Goal: Information Seeking & Learning: Learn about a topic

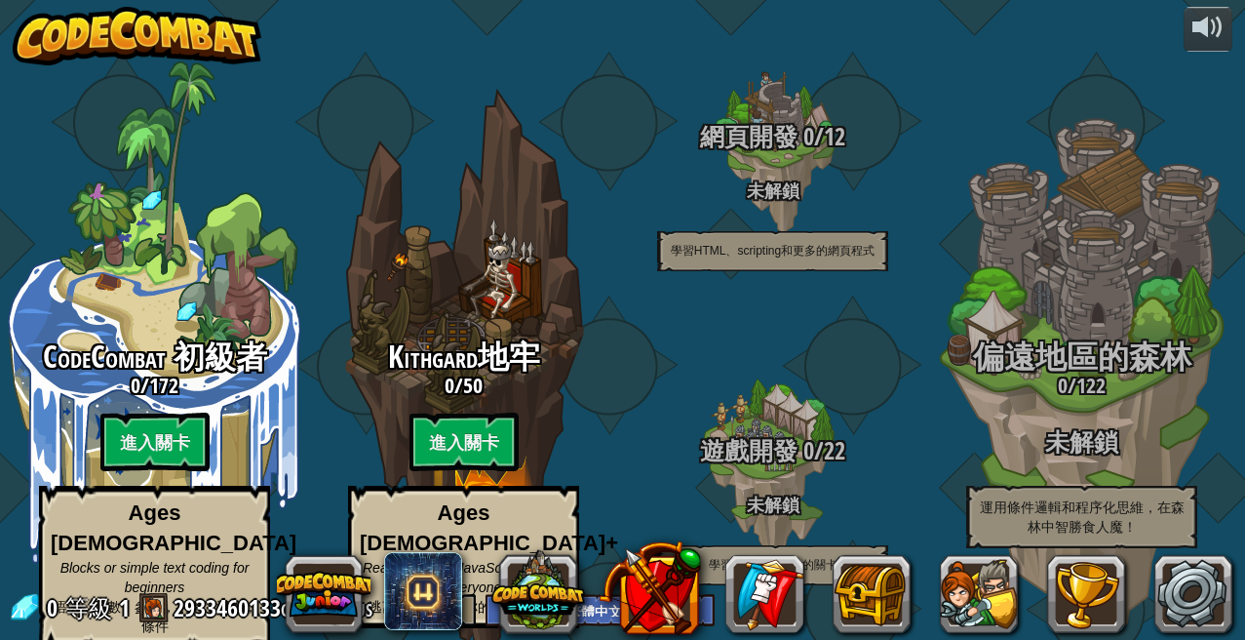
select select "zh-HANT"
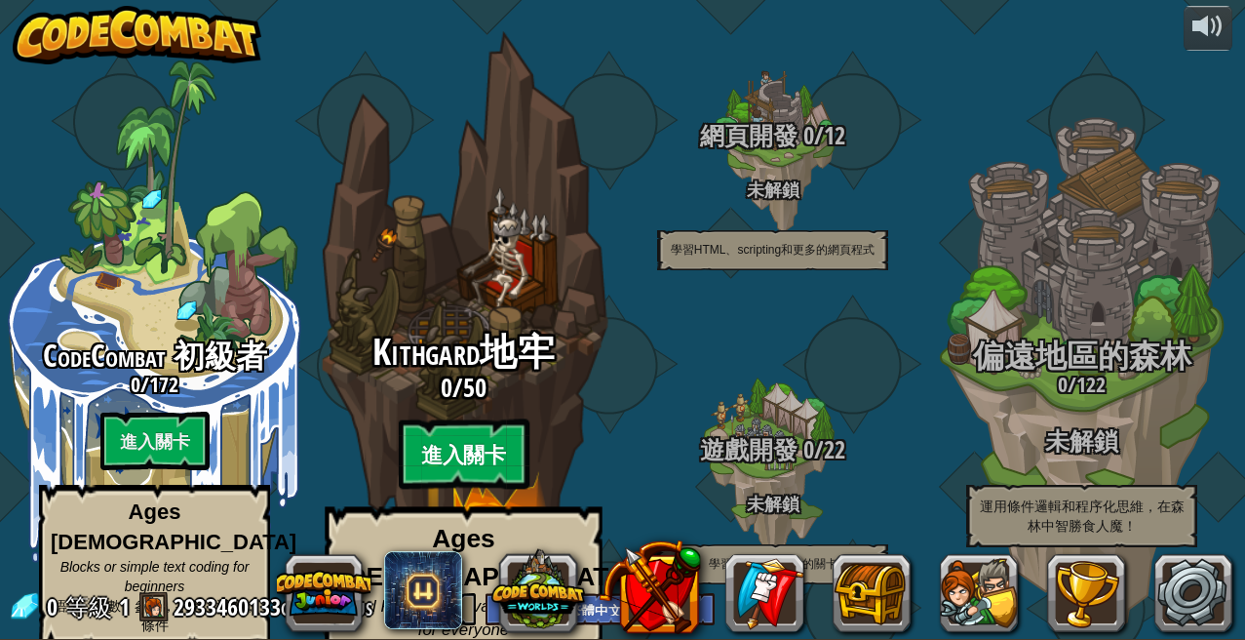
scroll to position [1, 0]
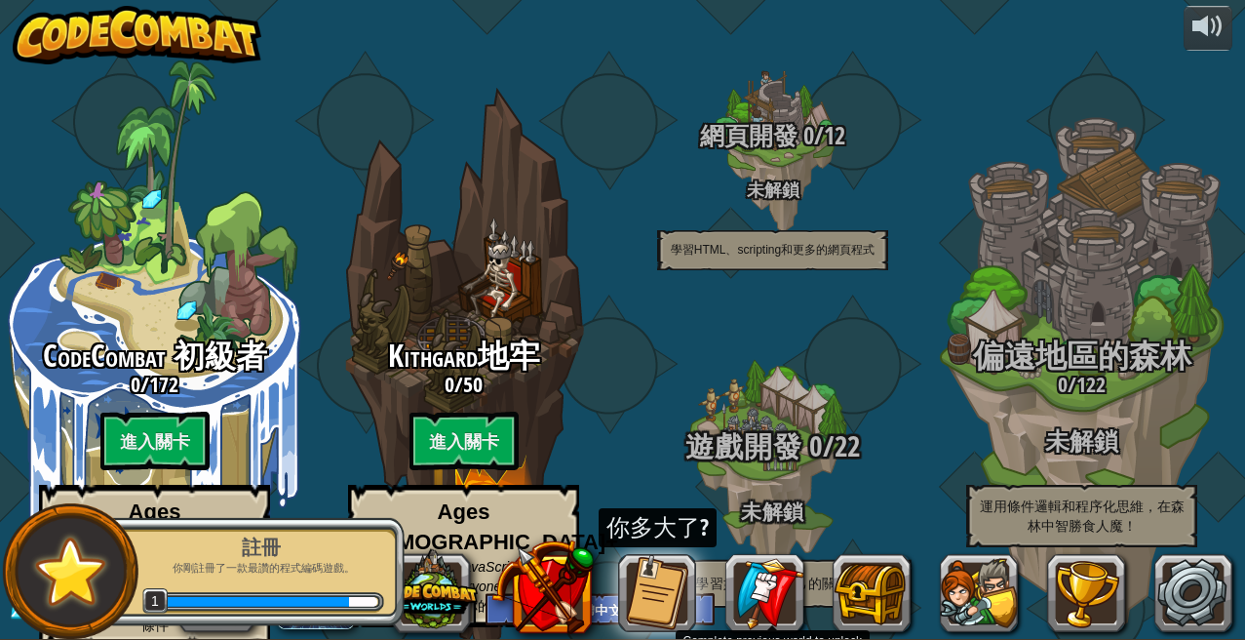
click at [638, 348] on div "遊戲開發 0 / 22 未解鎖 學習如何建立自己的關卡" at bounding box center [772, 467] width 371 height 371
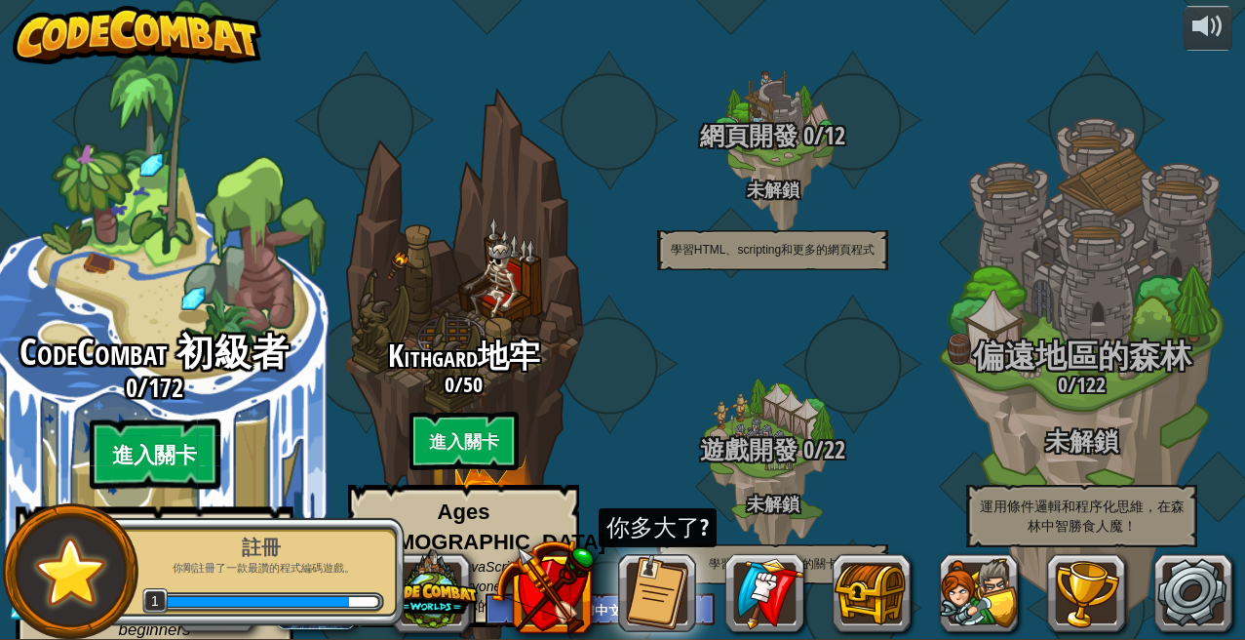
click at [176, 419] on btn "進入關卡" at bounding box center [154, 454] width 131 height 70
select select "zh-HANT"
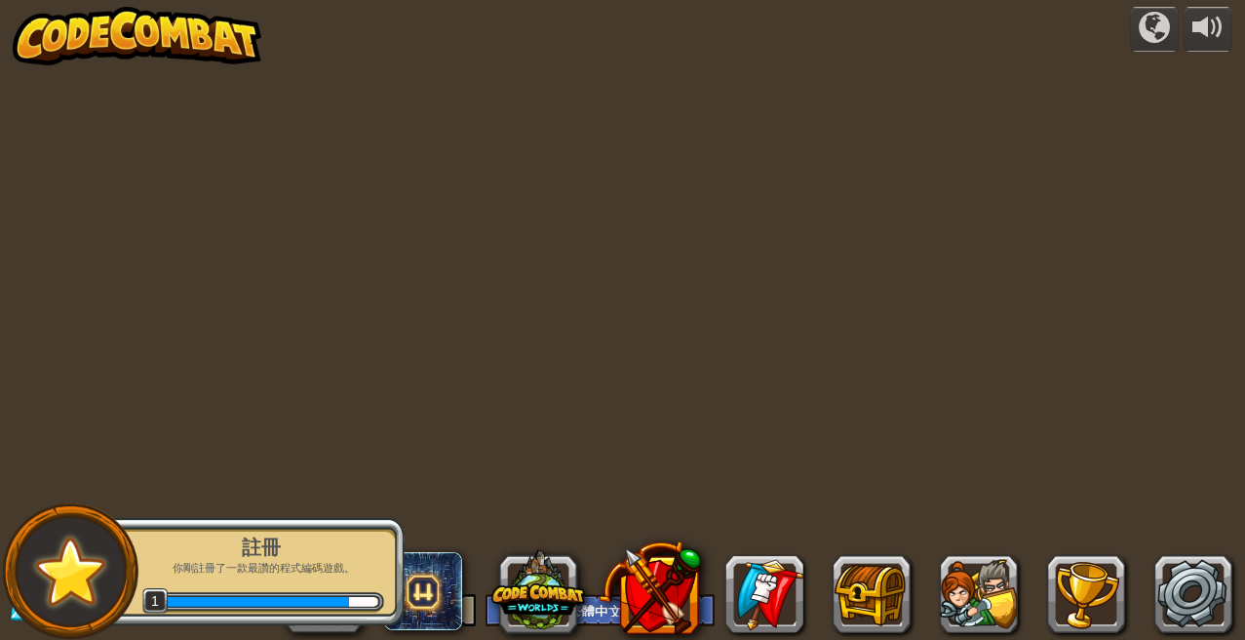
select select "zh-HANT"
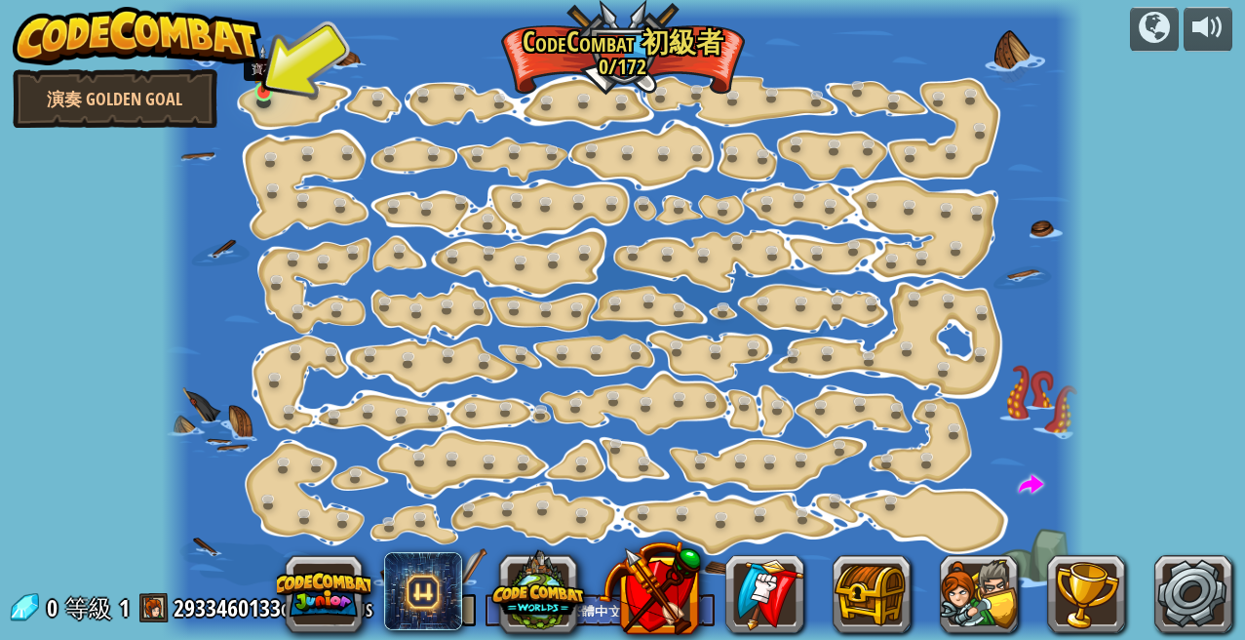
click at [256, 101] on link at bounding box center [267, 94] width 39 height 39
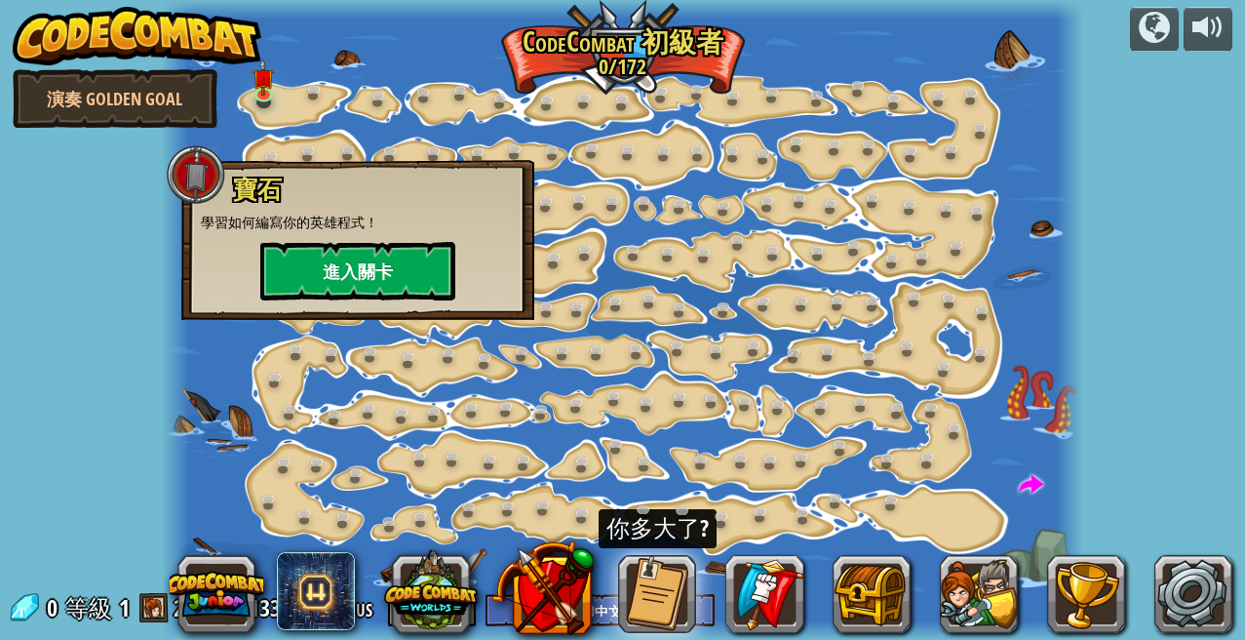
click at [389, 278] on button "進入關卡" at bounding box center [357, 271] width 195 height 59
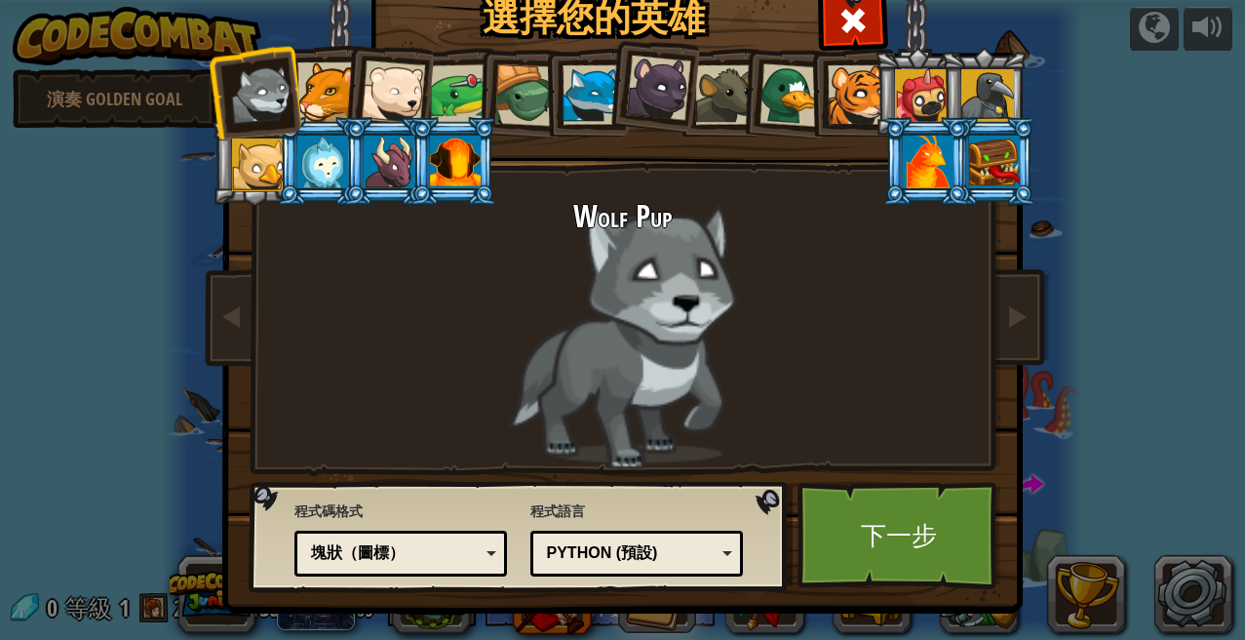
click at [446, 159] on div at bounding box center [455, 162] width 51 height 53
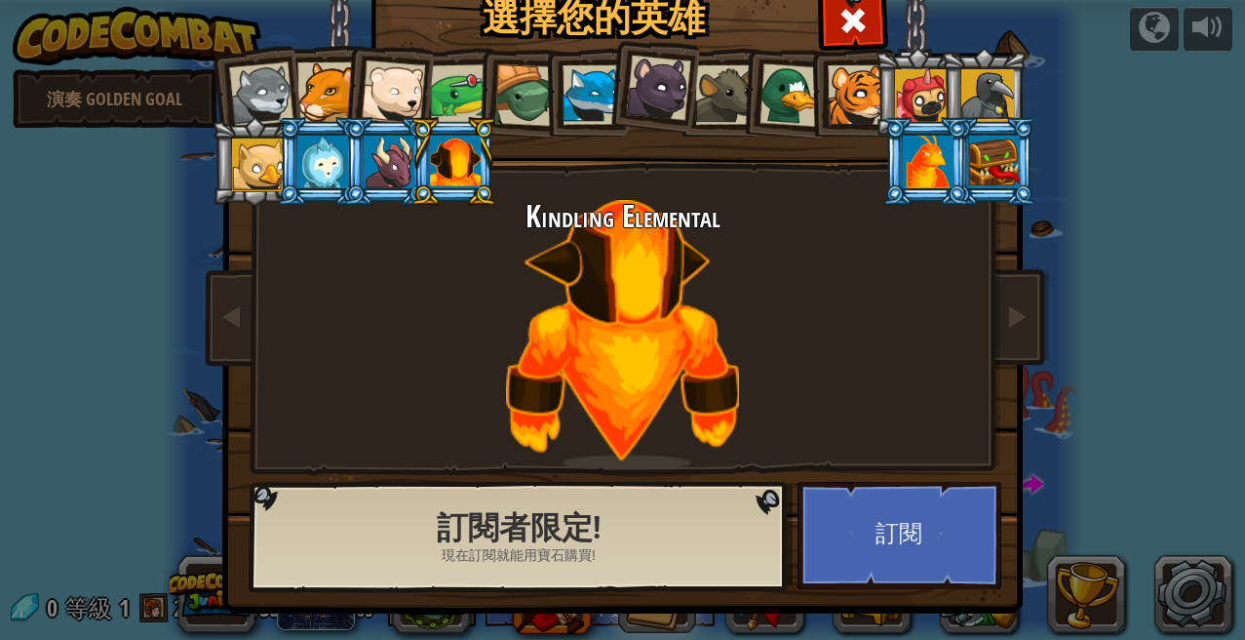
click at [964, 154] on li at bounding box center [993, 161] width 88 height 89
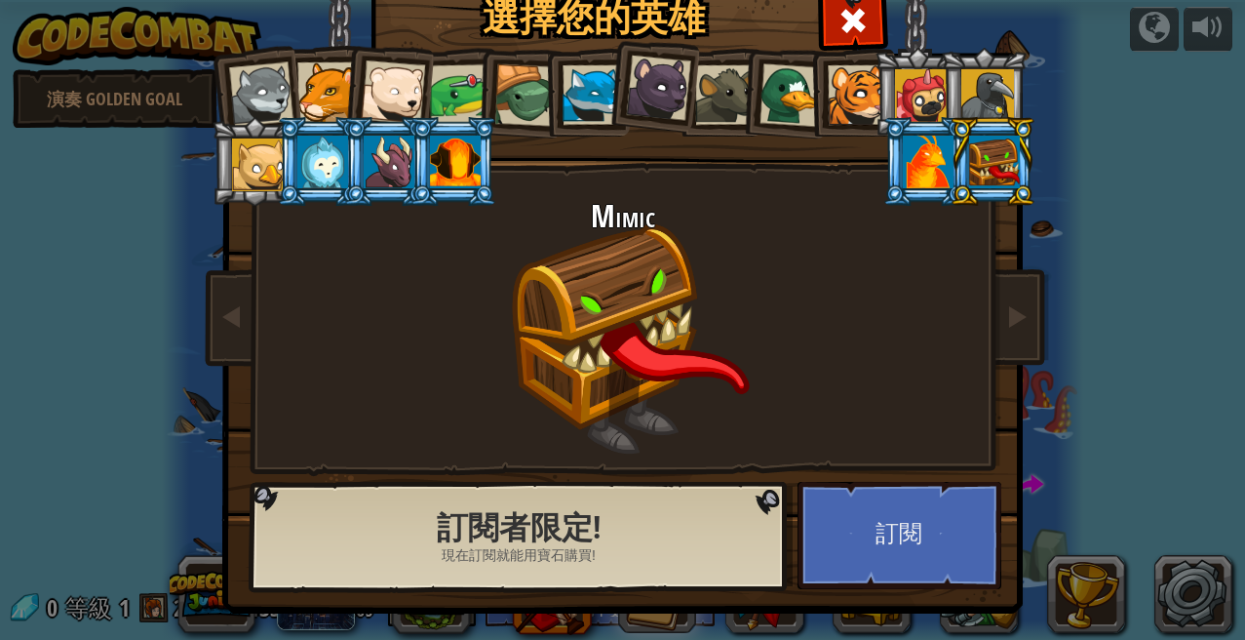
click at [954, 188] on div at bounding box center [928, 162] width 51 height 53
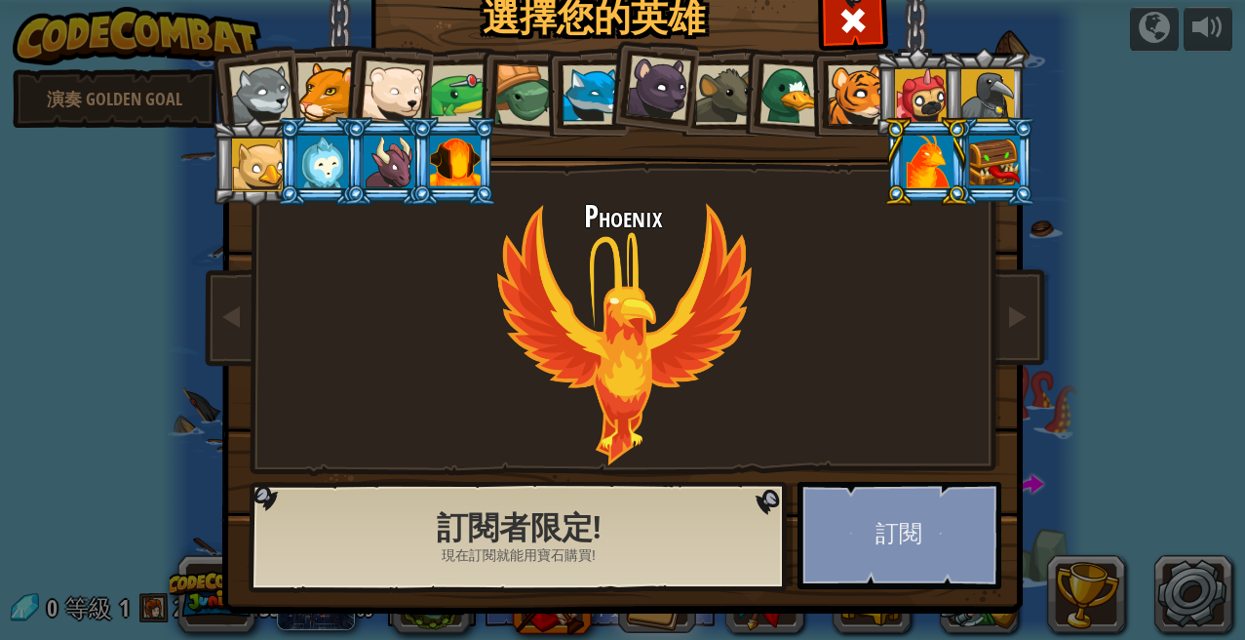
click at [897, 561] on button "訂閱" at bounding box center [900, 535] width 204 height 107
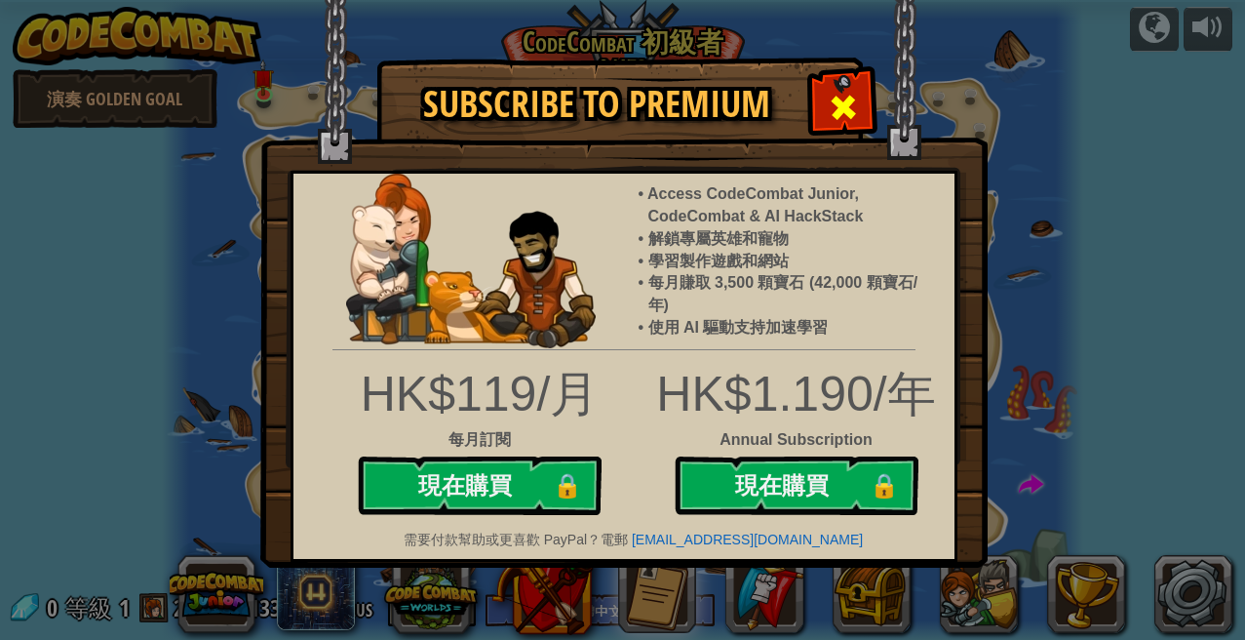
click at [867, 113] on div at bounding box center [842, 104] width 61 height 61
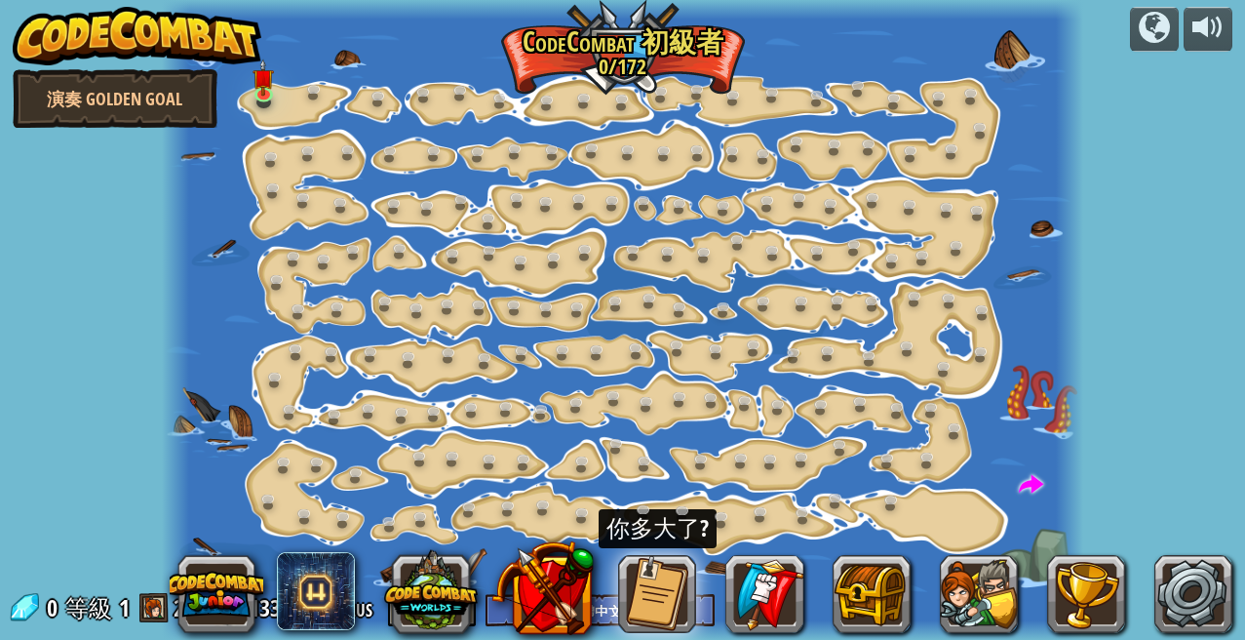
click at [244, 99] on div at bounding box center [623, 320] width 923 height 640
click at [259, 100] on link at bounding box center [267, 94] width 39 height 39
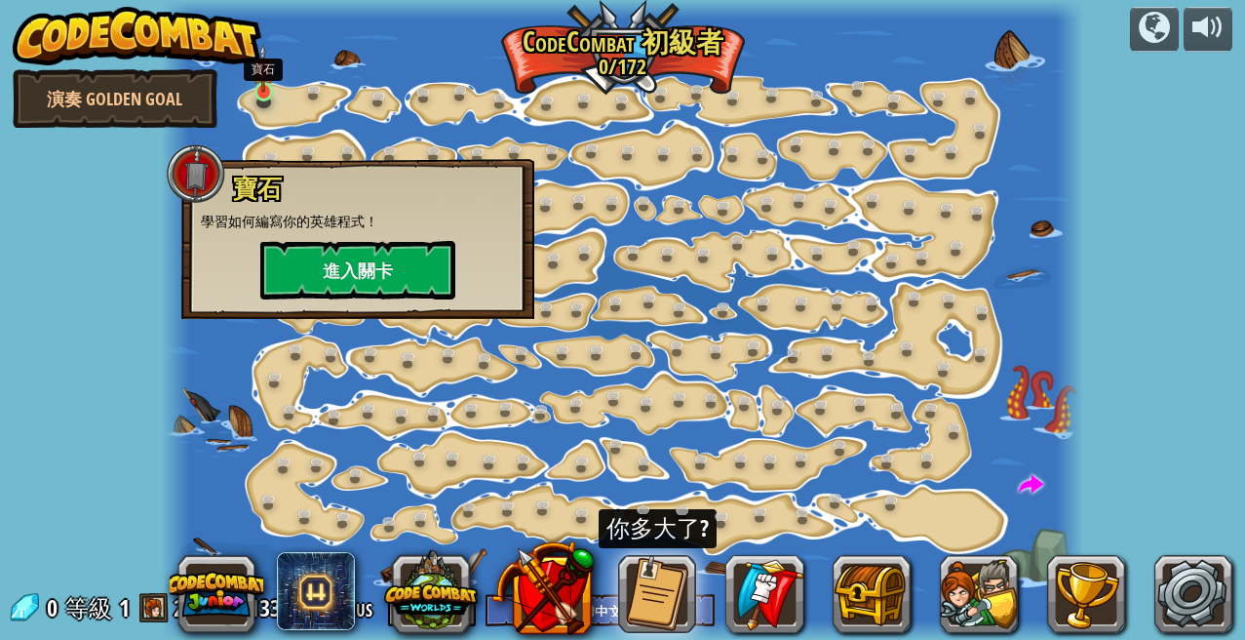
click at [261, 100] on link at bounding box center [267, 94] width 39 height 39
click at [346, 283] on button "進入關卡" at bounding box center [357, 270] width 195 height 59
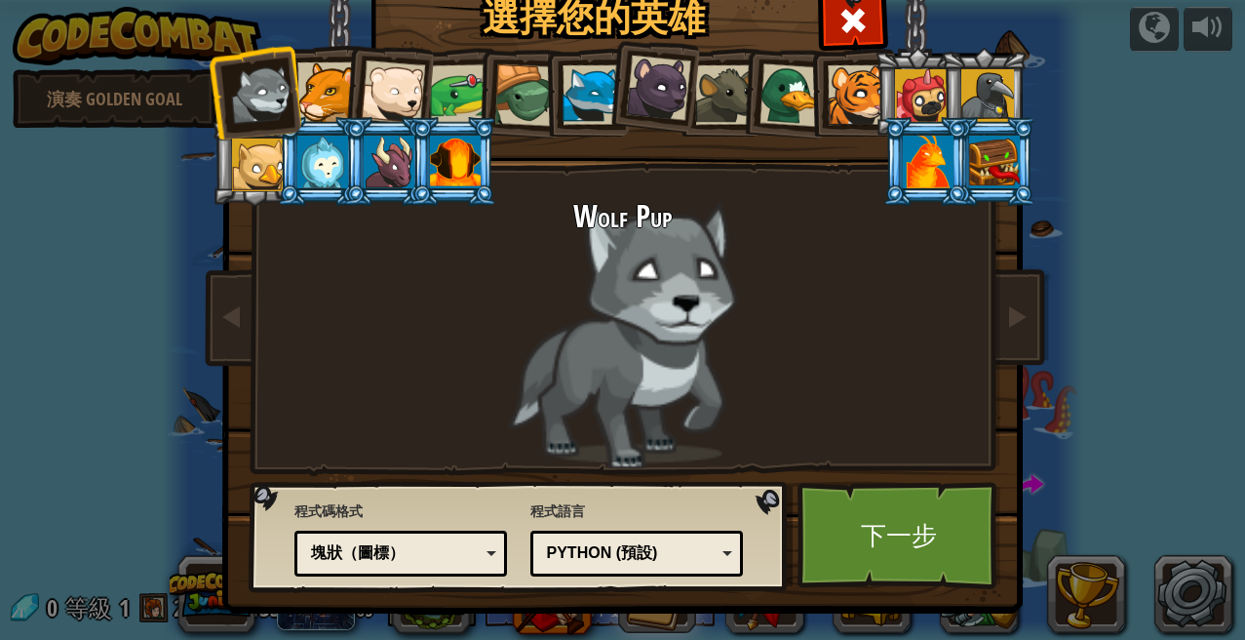
click at [962, 82] on div at bounding box center [988, 95] width 53 height 53
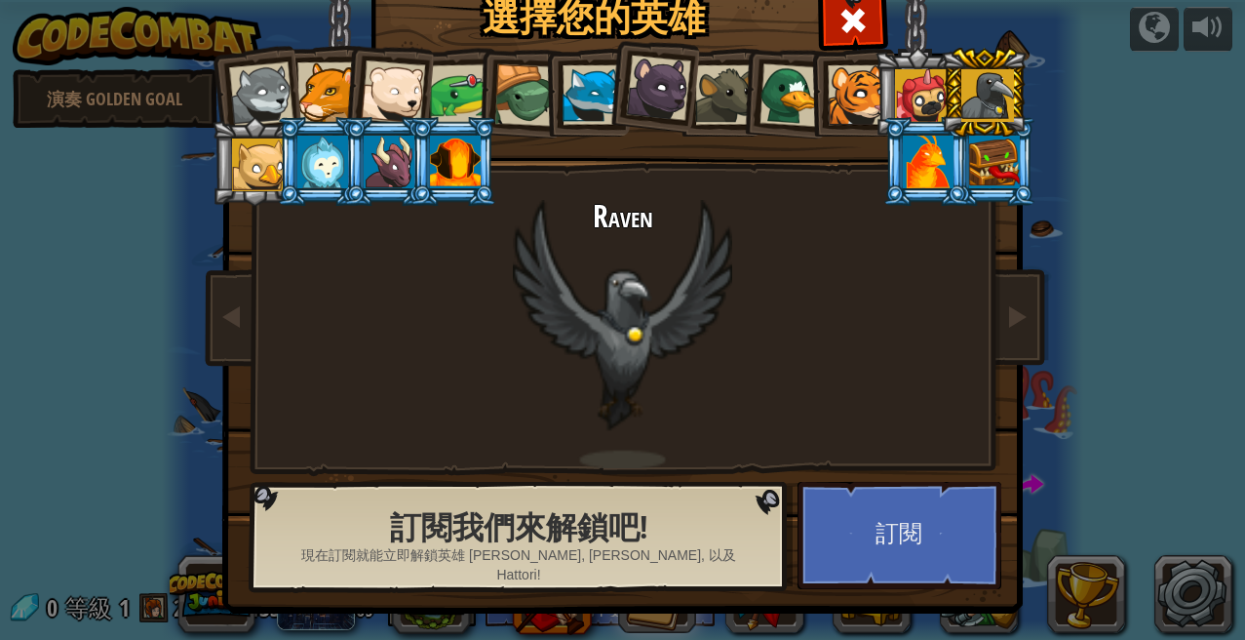
click at [936, 83] on div at bounding box center [921, 95] width 53 height 53
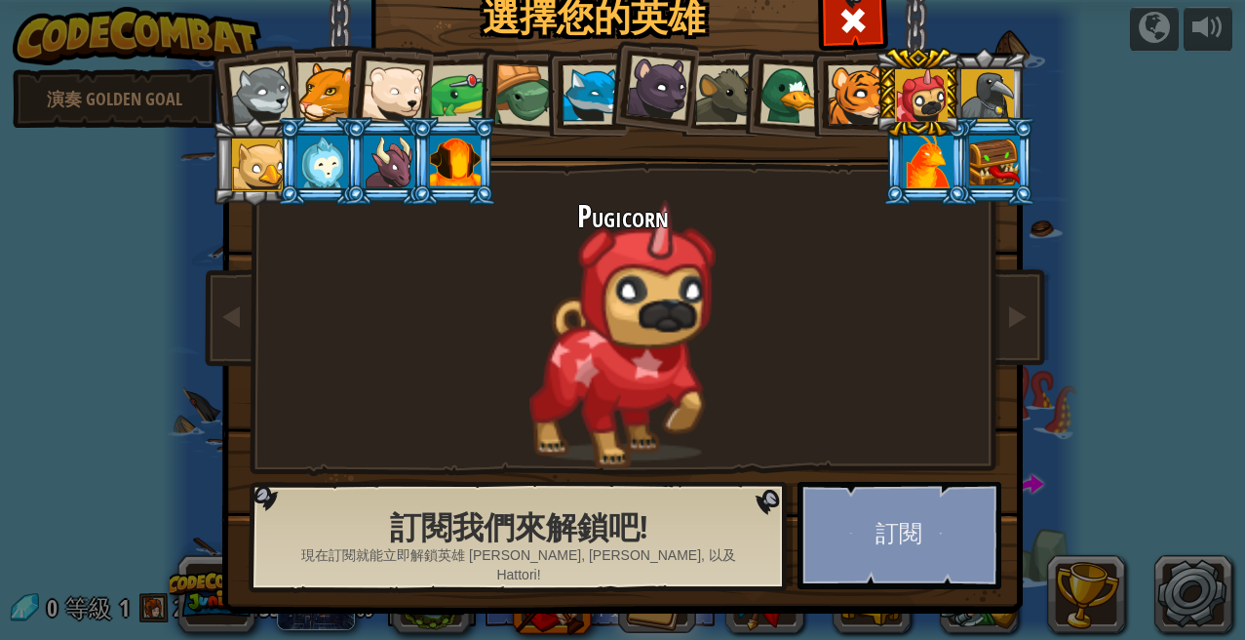
click at [920, 518] on button "訂閱" at bounding box center [900, 535] width 204 height 107
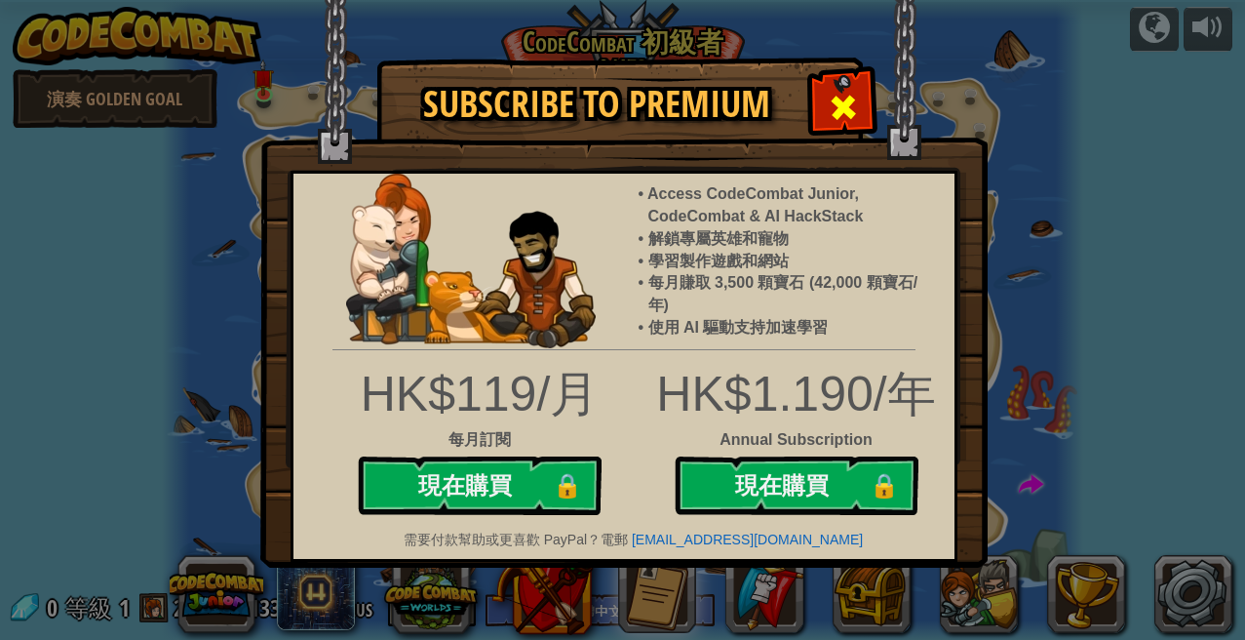
click at [825, 78] on div at bounding box center [842, 104] width 61 height 61
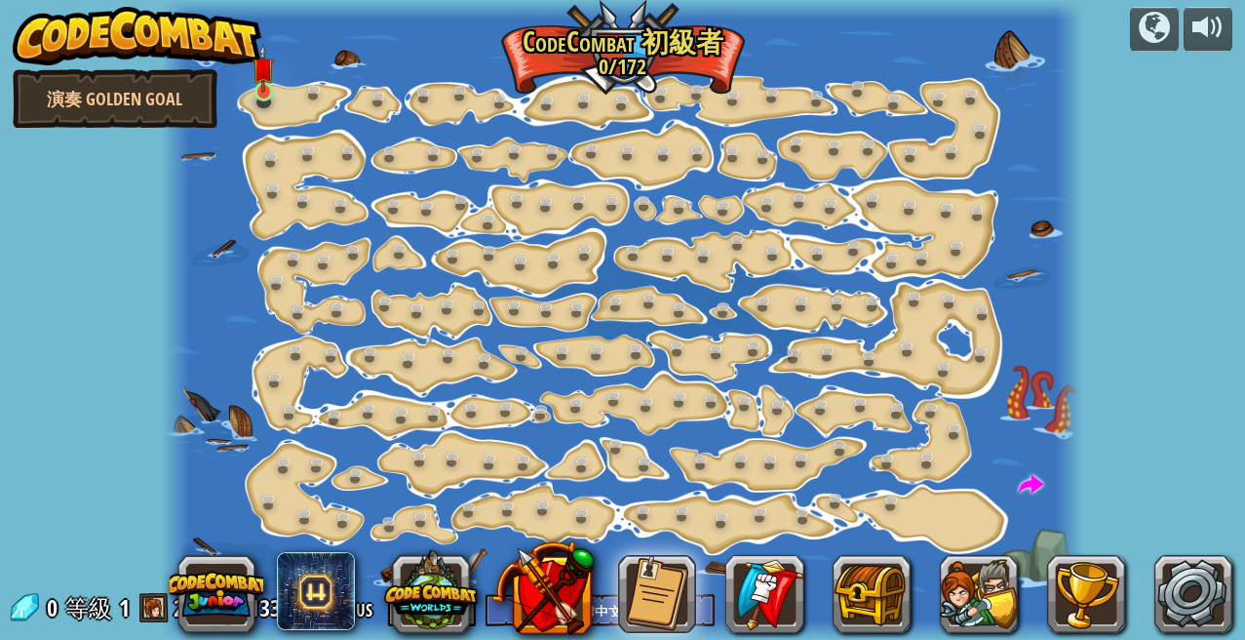
click at [255, 105] on link at bounding box center [267, 94] width 39 height 39
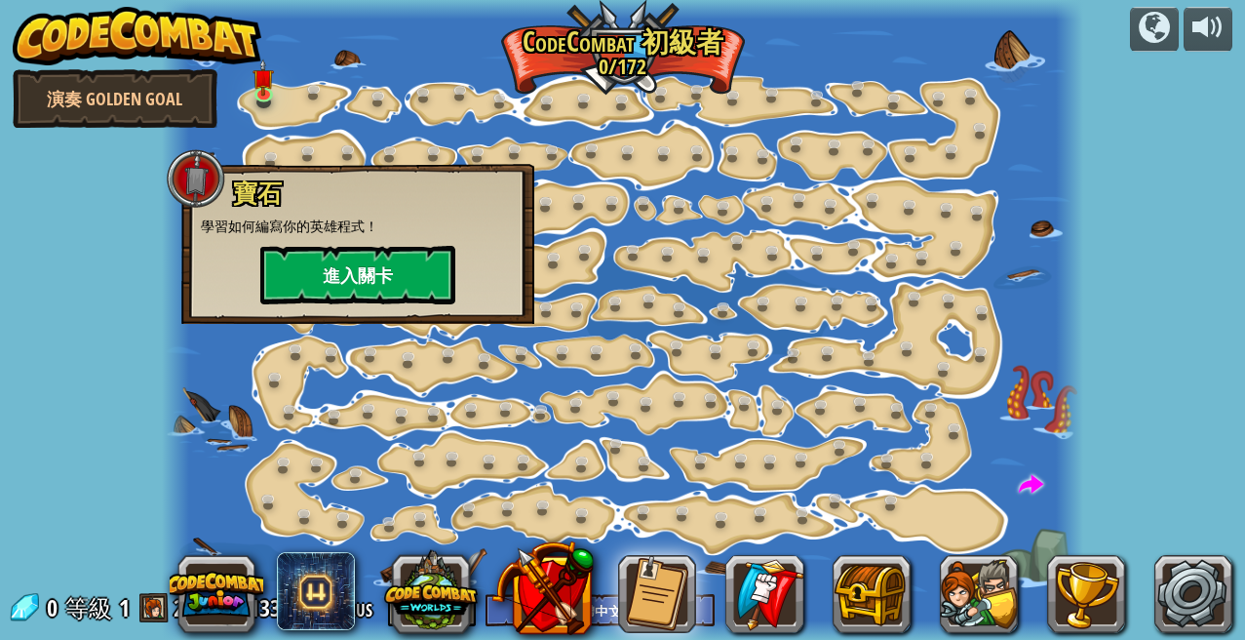
click at [372, 271] on button "進入關卡" at bounding box center [357, 275] width 195 height 59
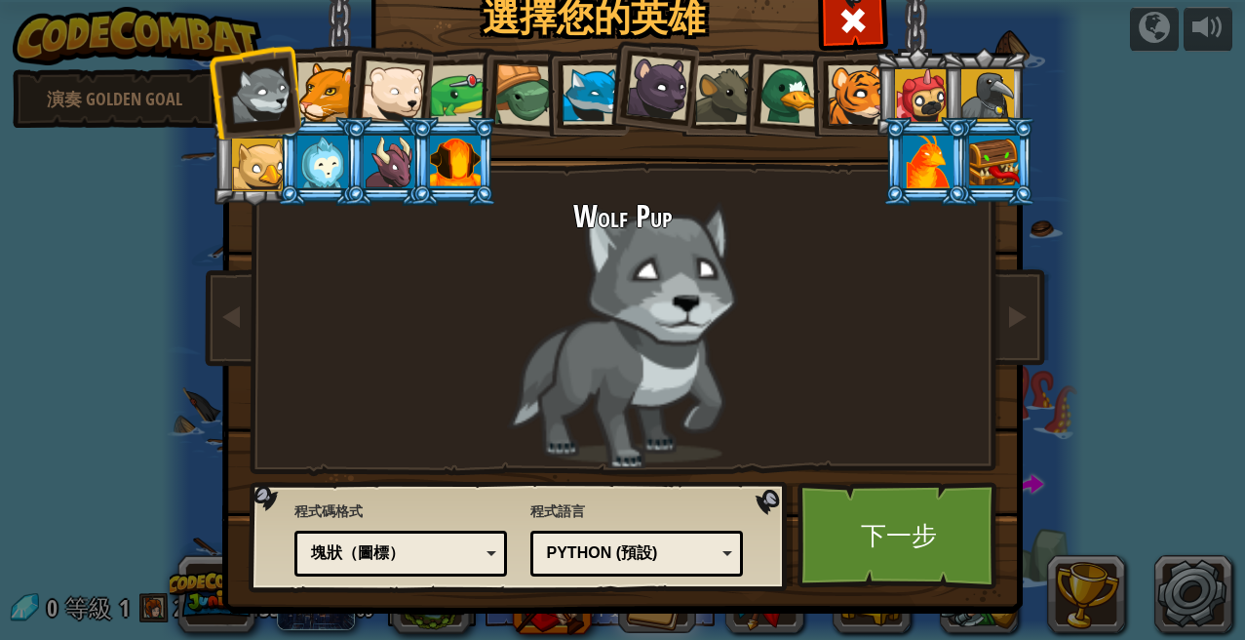
click at [846, 102] on div at bounding box center [857, 94] width 59 height 59
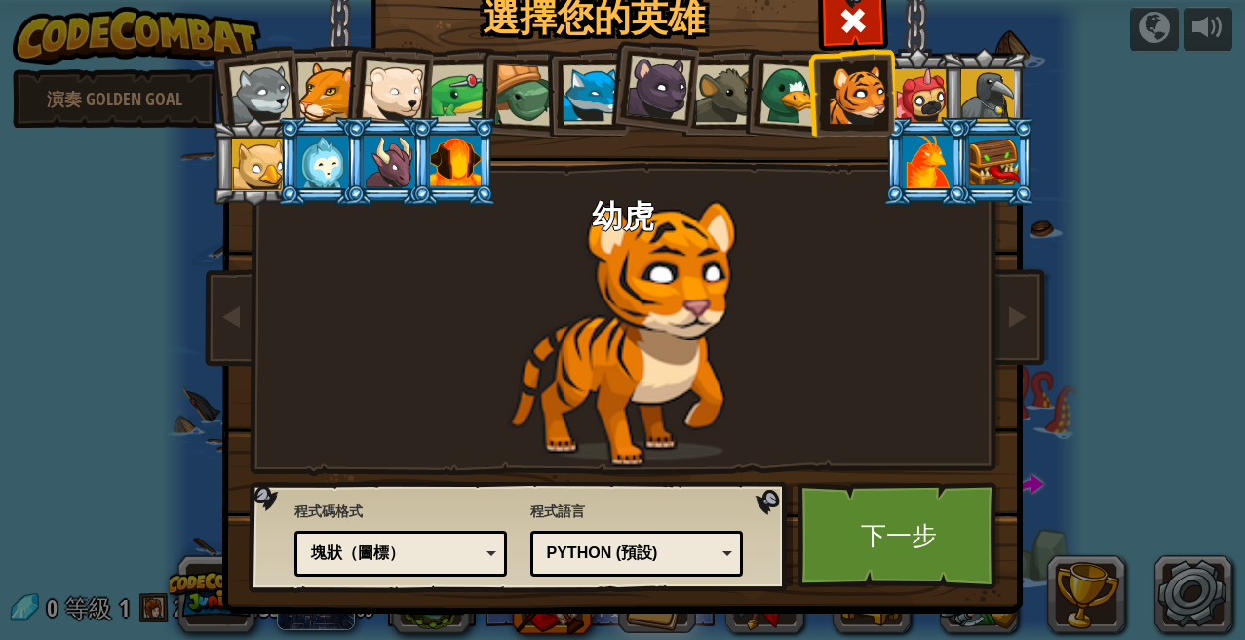
click at [540, 98] on div at bounding box center [525, 95] width 62 height 62
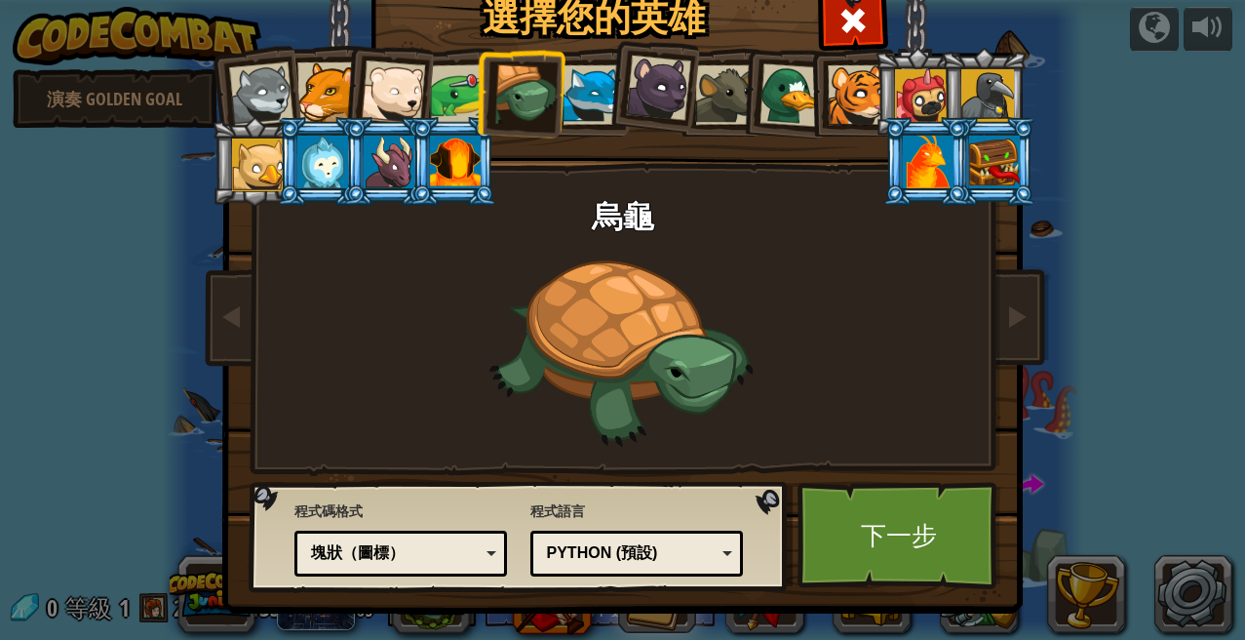
click at [586, 100] on div at bounding box center [592, 94] width 59 height 59
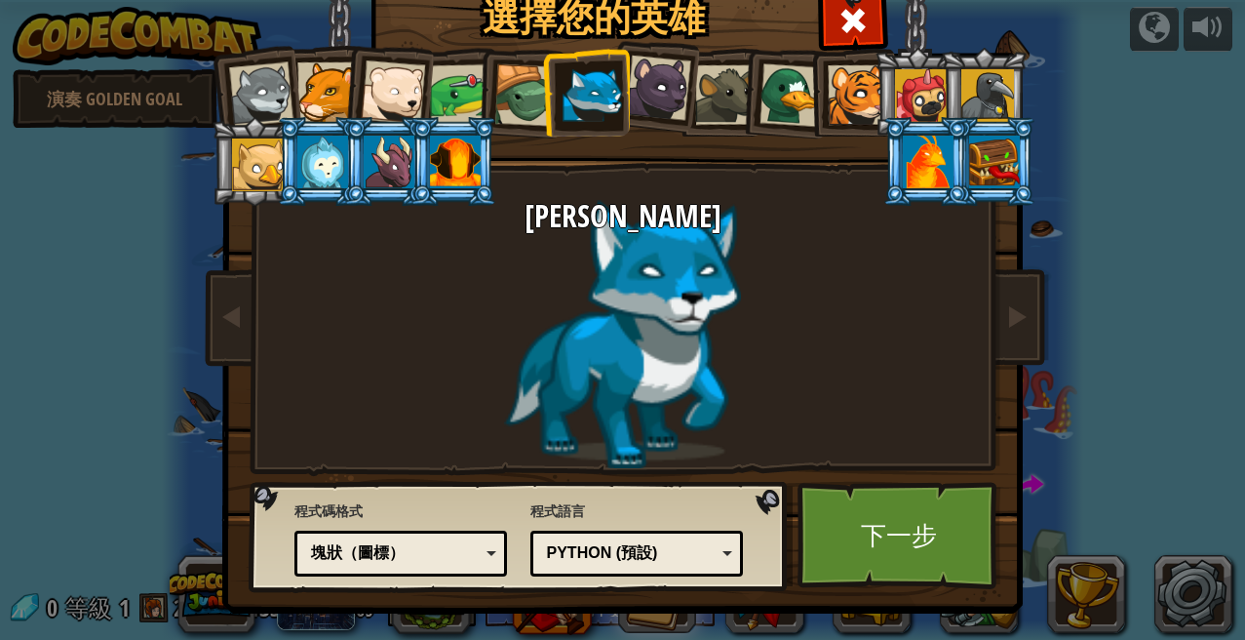
click at [472, 94] on div at bounding box center [459, 94] width 60 height 60
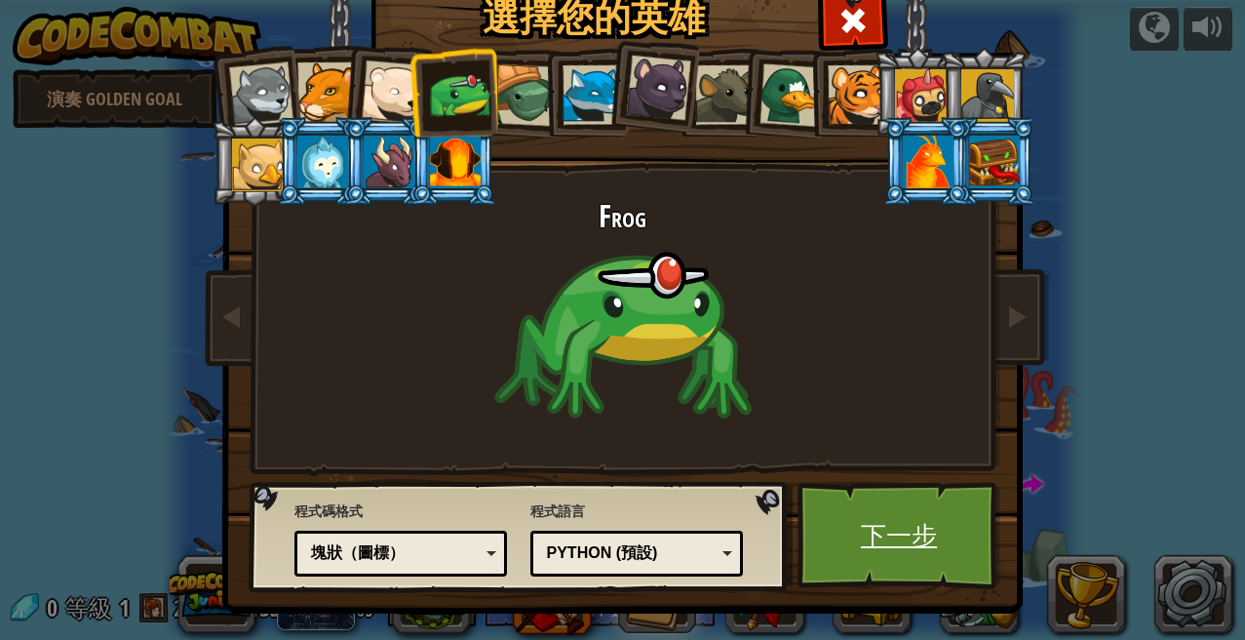
click at [876, 537] on link "下一步" at bounding box center [900, 535] width 204 height 107
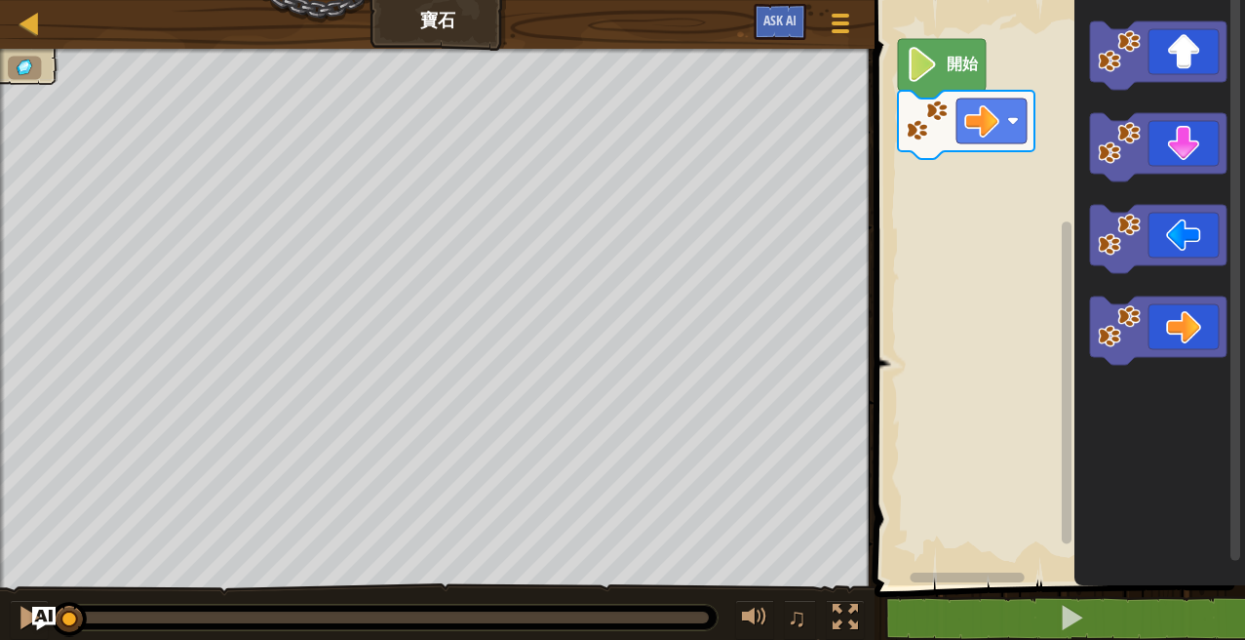
click at [951, 77] on icon "Blockly工作區" at bounding box center [942, 68] width 88 height 59
click at [924, 77] on image "Blockly工作區" at bounding box center [922, 64] width 33 height 35
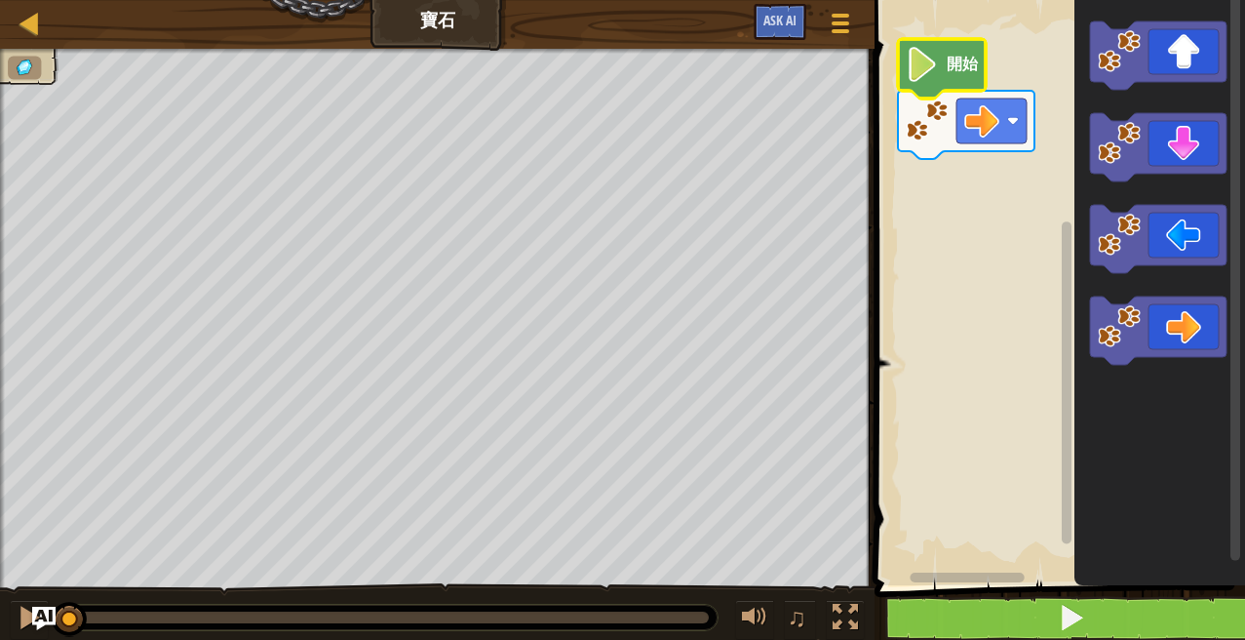
click at [1057, 624] on button at bounding box center [1072, 618] width 376 height 45
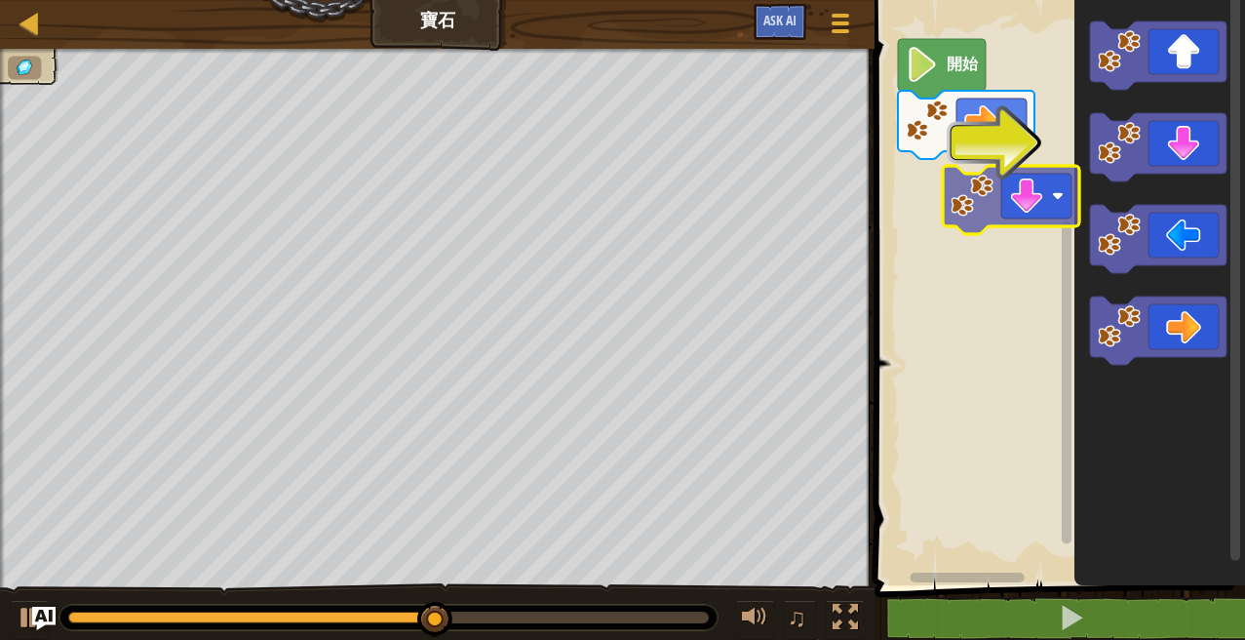
click at [973, 190] on div "開始" at bounding box center [1057, 287] width 376 height 595
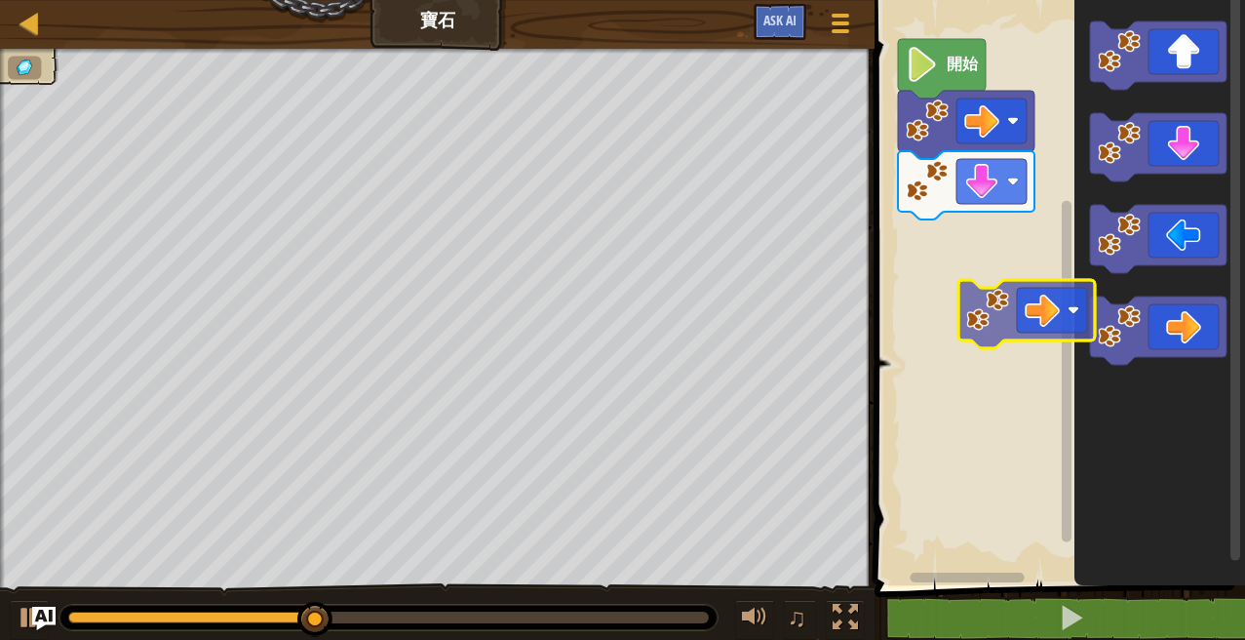
click at [1016, 230] on div "開始" at bounding box center [1057, 287] width 376 height 595
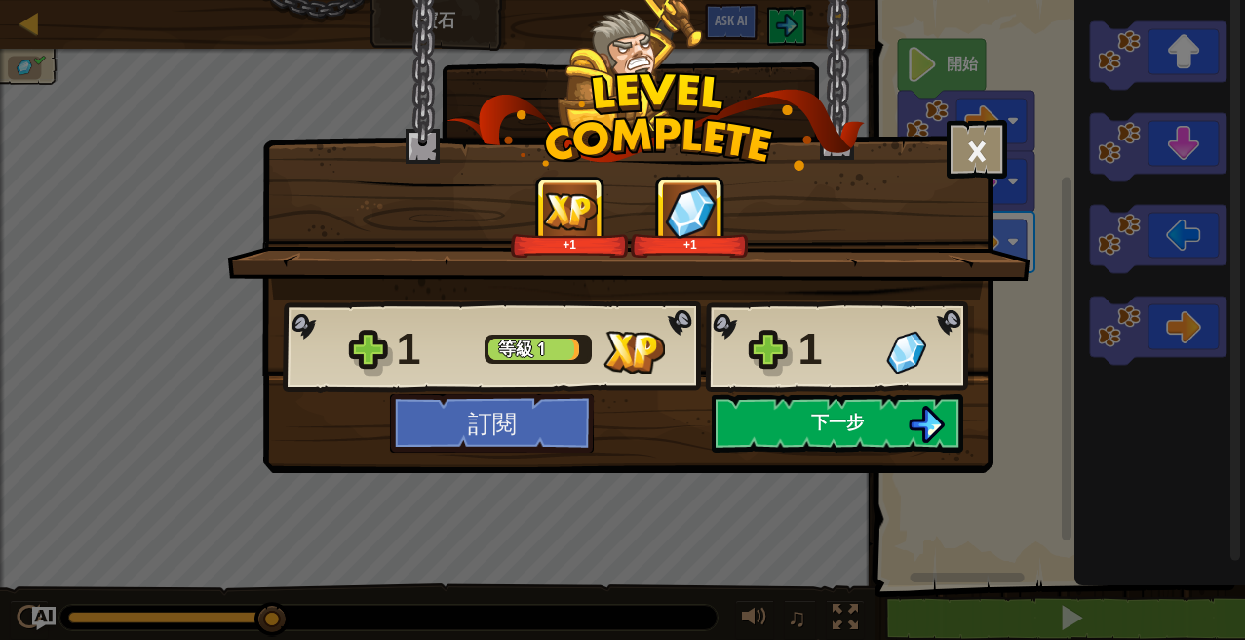
click at [836, 428] on span "下一步" at bounding box center [837, 422] width 53 height 24
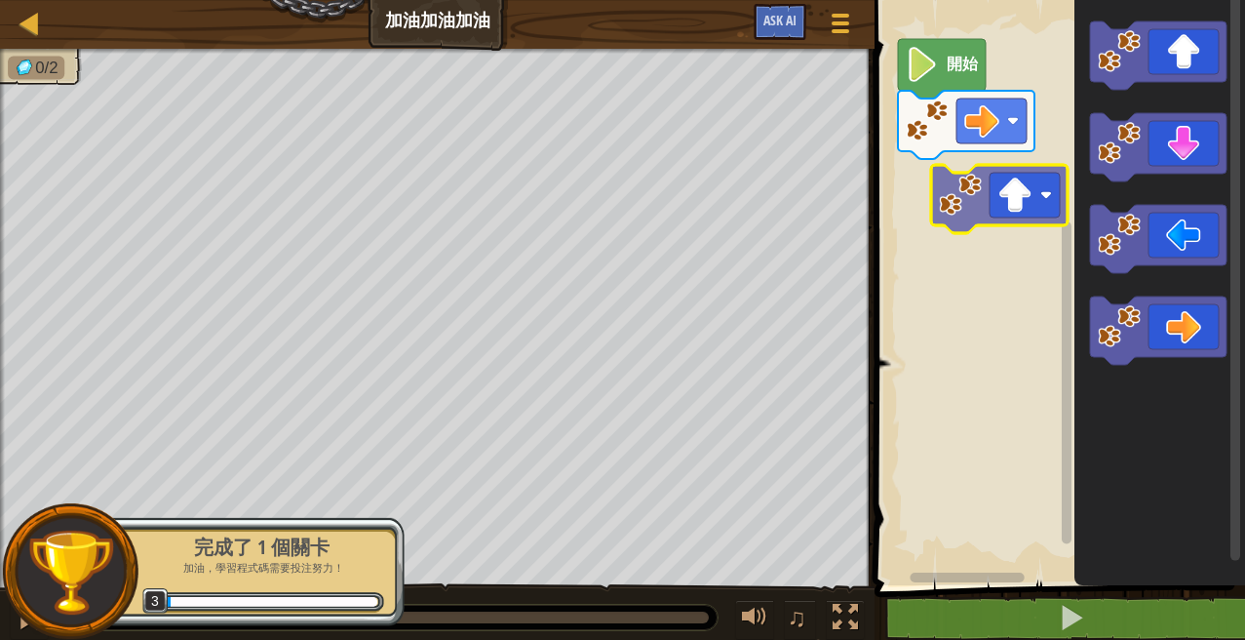
click at [1039, 199] on div "開始" at bounding box center [1057, 287] width 376 height 595
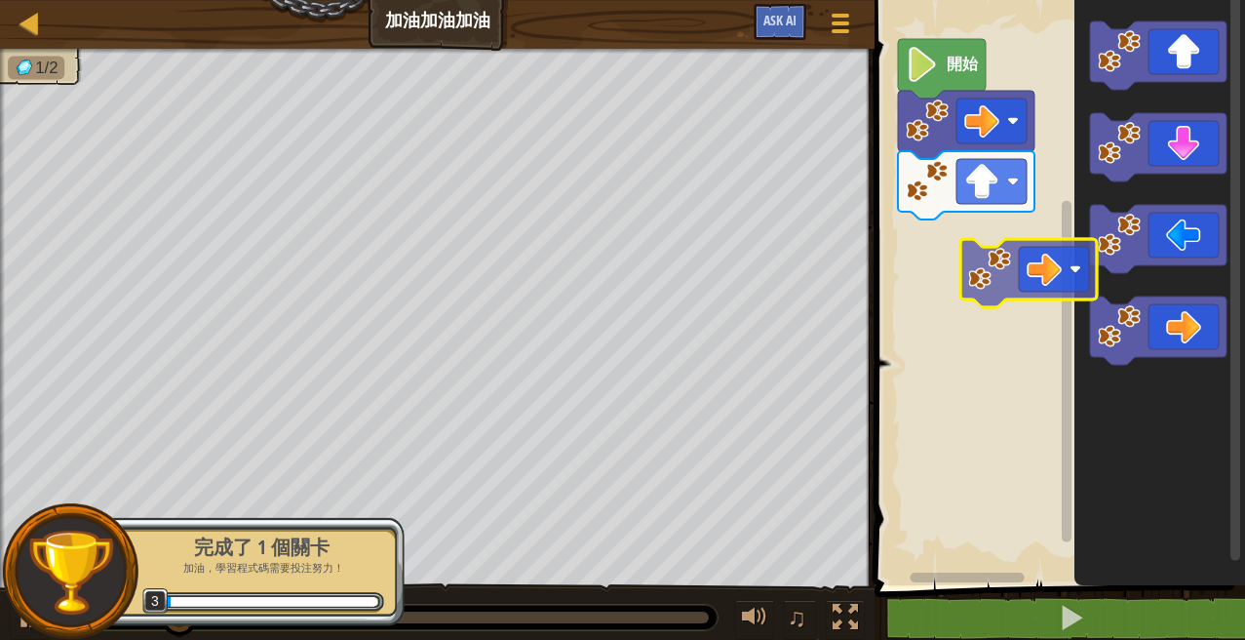
click at [1046, 254] on div "開始" at bounding box center [1057, 287] width 376 height 595
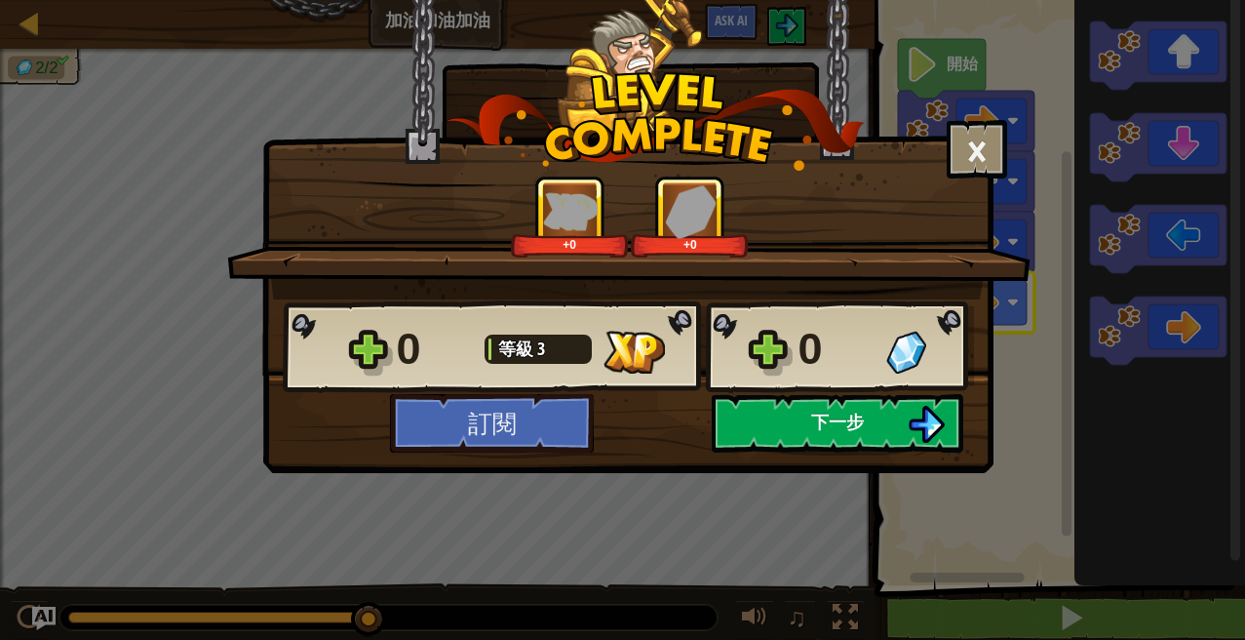
click at [903, 426] on button "下一步" at bounding box center [838, 423] width 252 height 59
select select "zh-HANT"
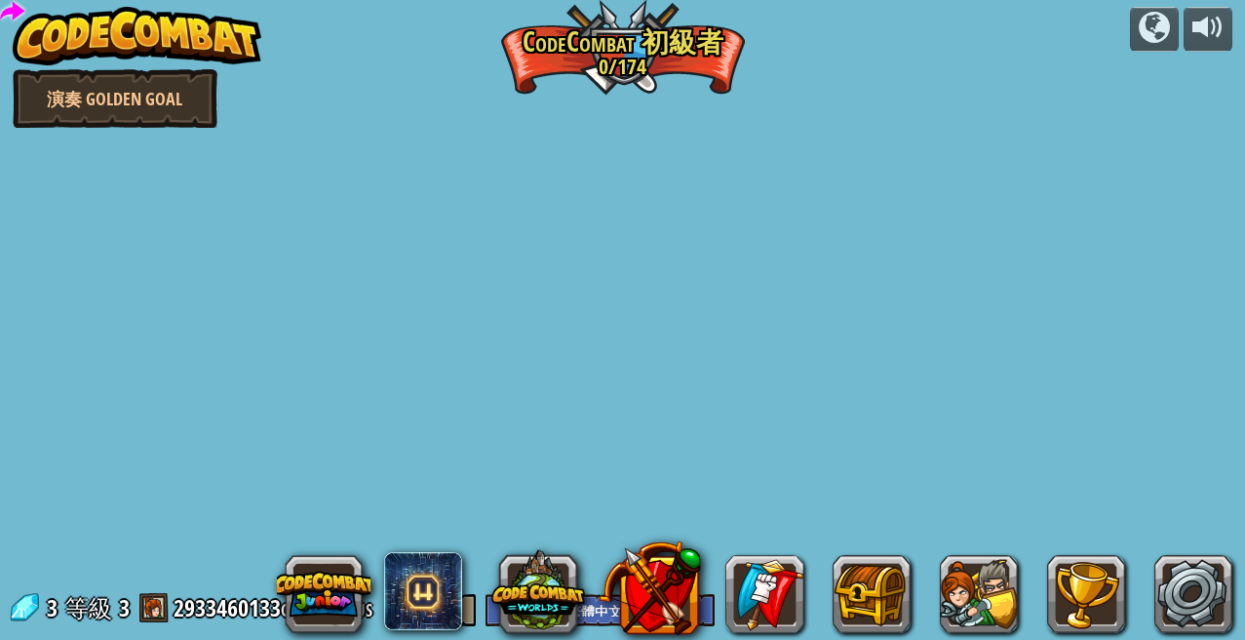
select select "zh-HANT"
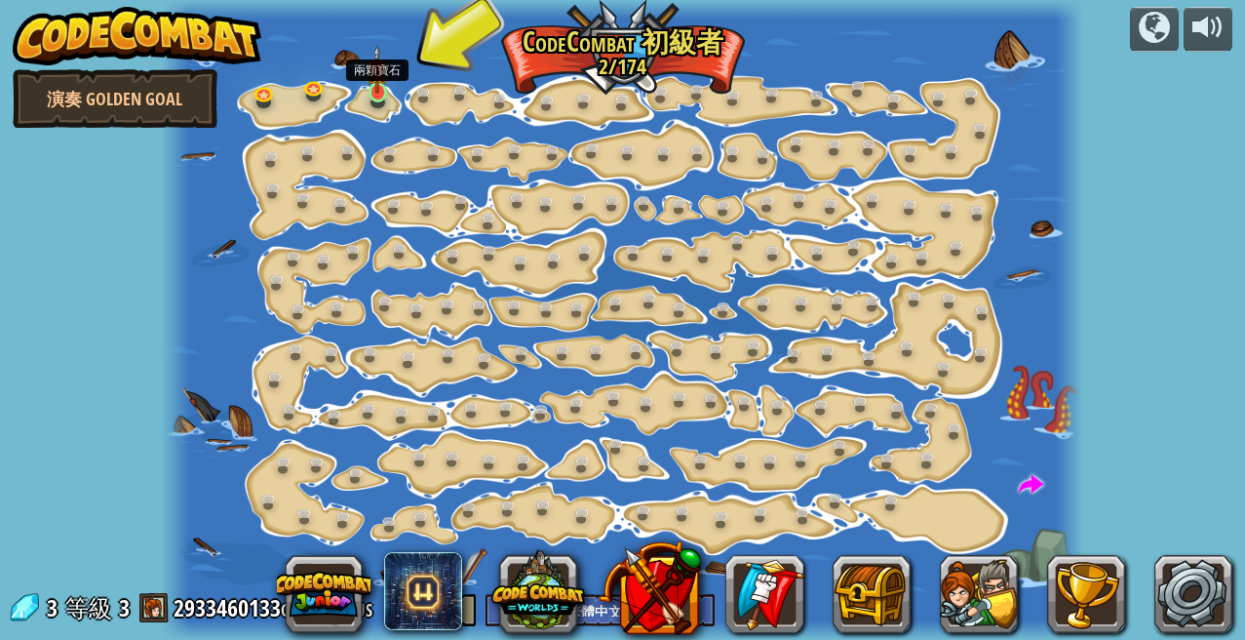
click at [384, 93] on img at bounding box center [377, 69] width 21 height 49
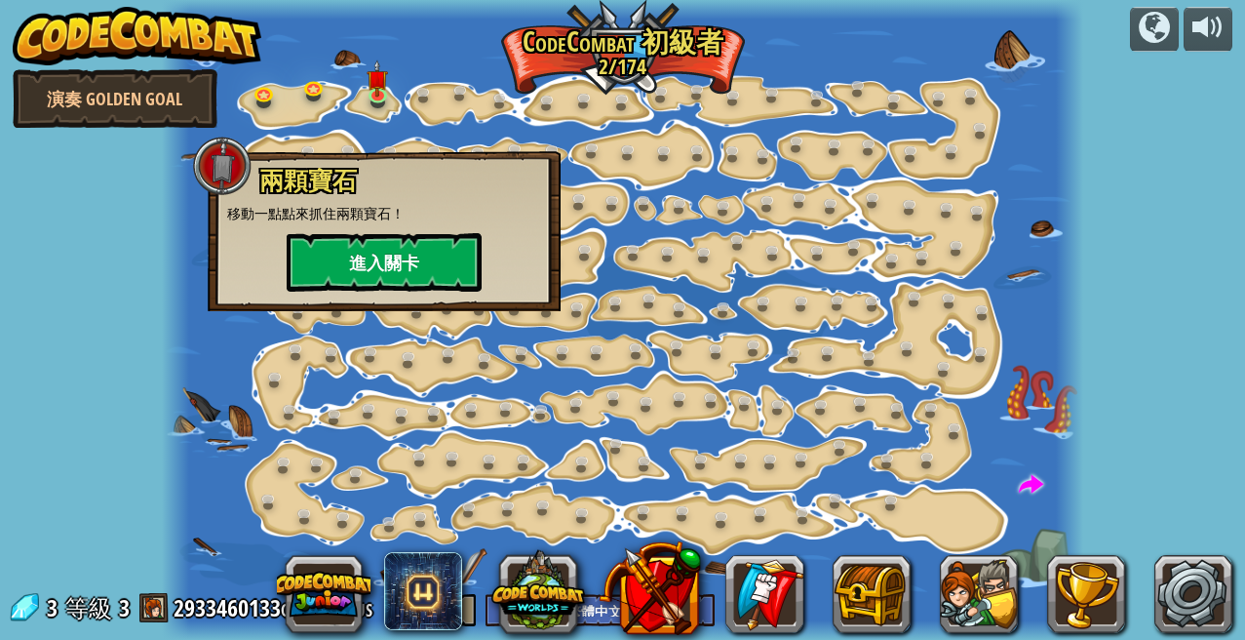
click at [466, 257] on button "進入關卡" at bounding box center [384, 262] width 195 height 59
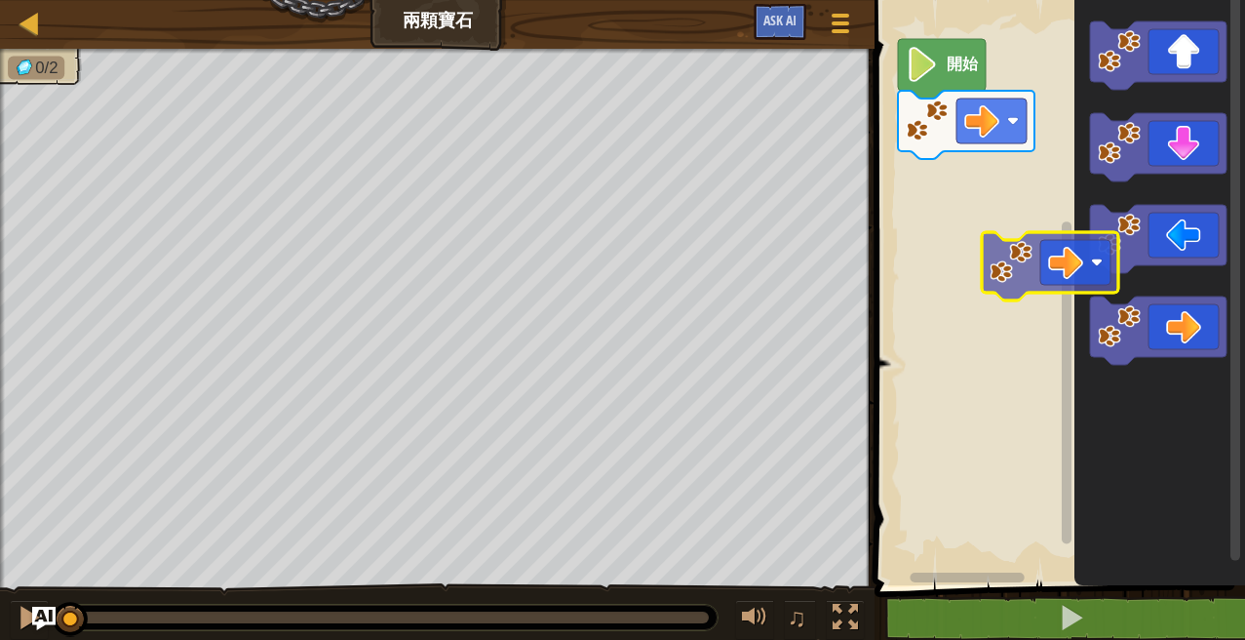
click at [997, 226] on div "開始" at bounding box center [1057, 287] width 376 height 595
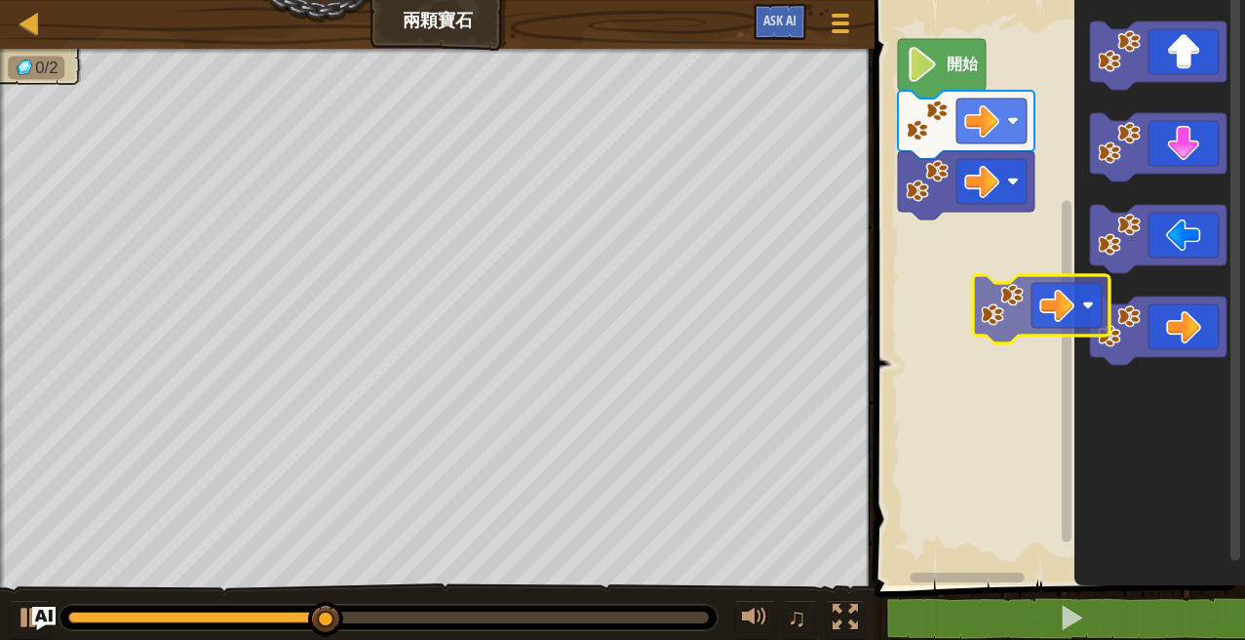
click at [992, 276] on div "開始" at bounding box center [1057, 287] width 376 height 595
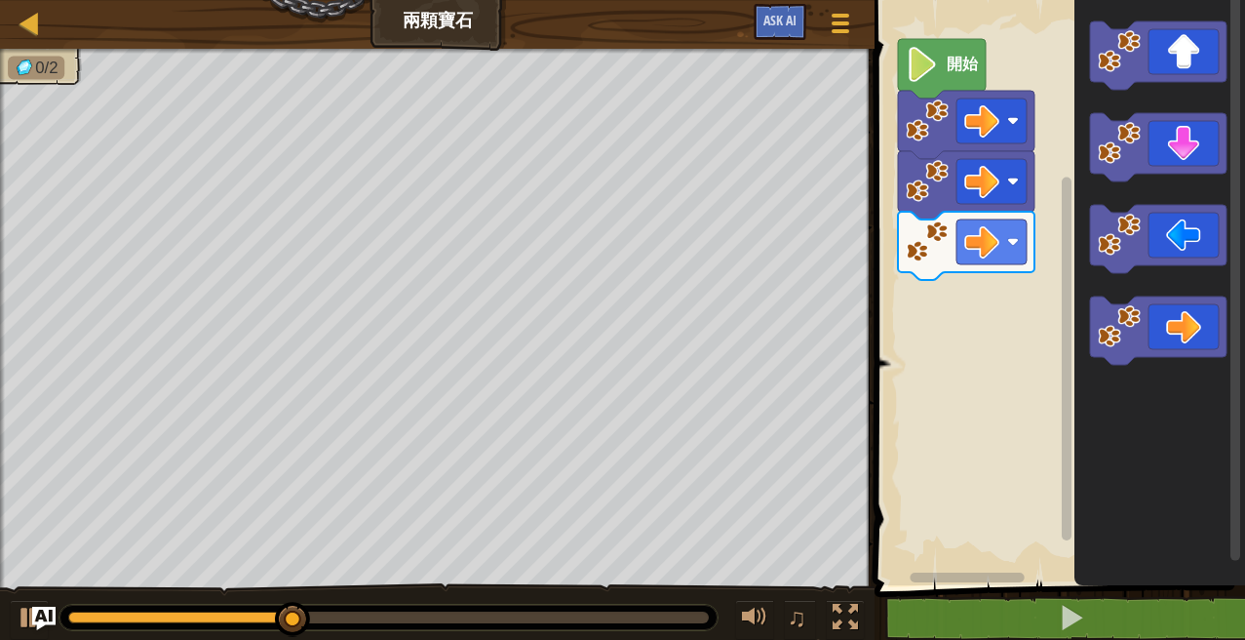
click at [1151, 98] on icon "Blockly工作區" at bounding box center [1160, 287] width 171 height 595
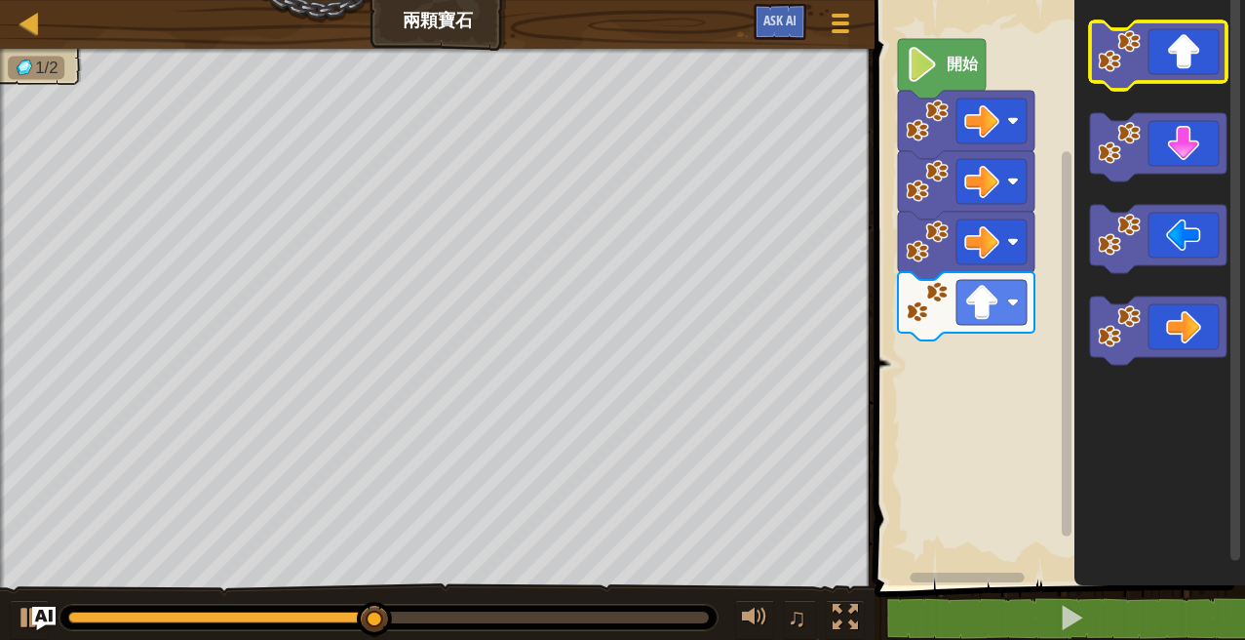
click at [1200, 52] on icon "Blockly工作區" at bounding box center [1158, 55] width 137 height 68
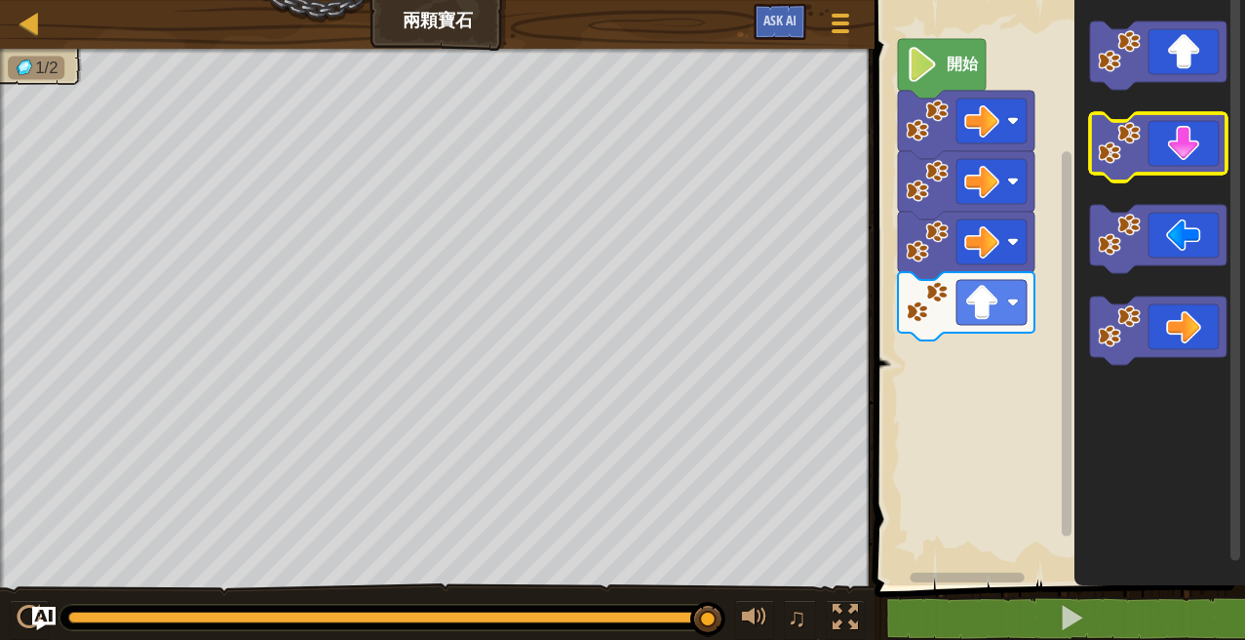
click at [1178, 181] on rect "Blockly工作區" at bounding box center [1158, 147] width 137 height 68
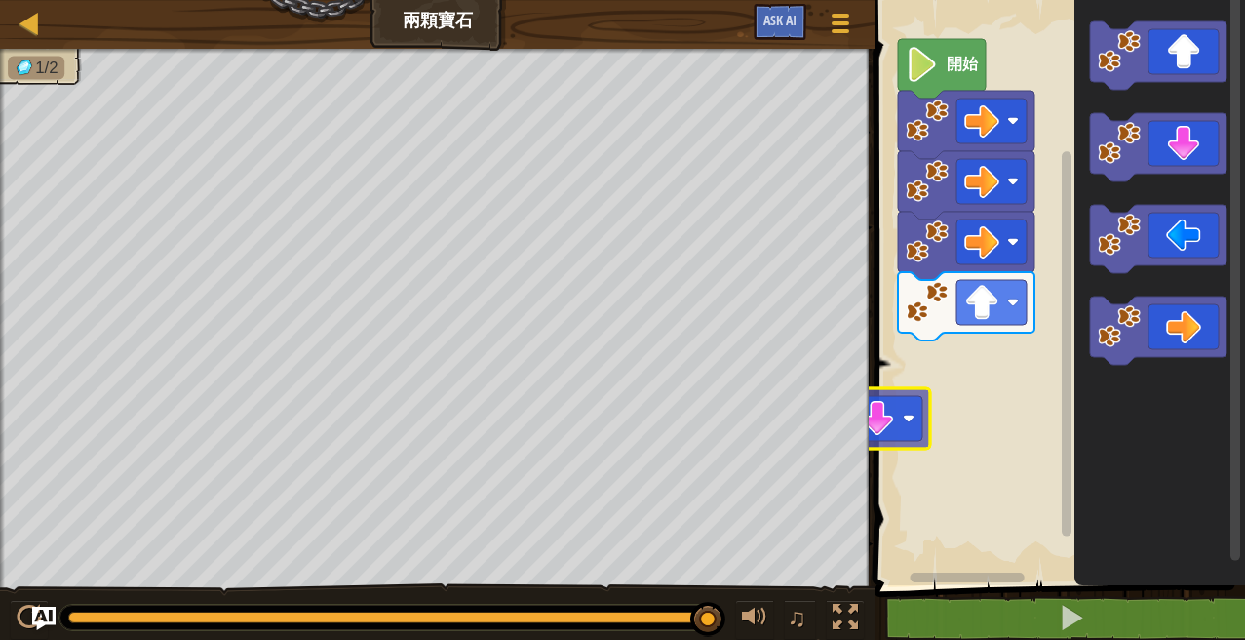
click at [882, 437] on div "開始" at bounding box center [1057, 287] width 376 height 595
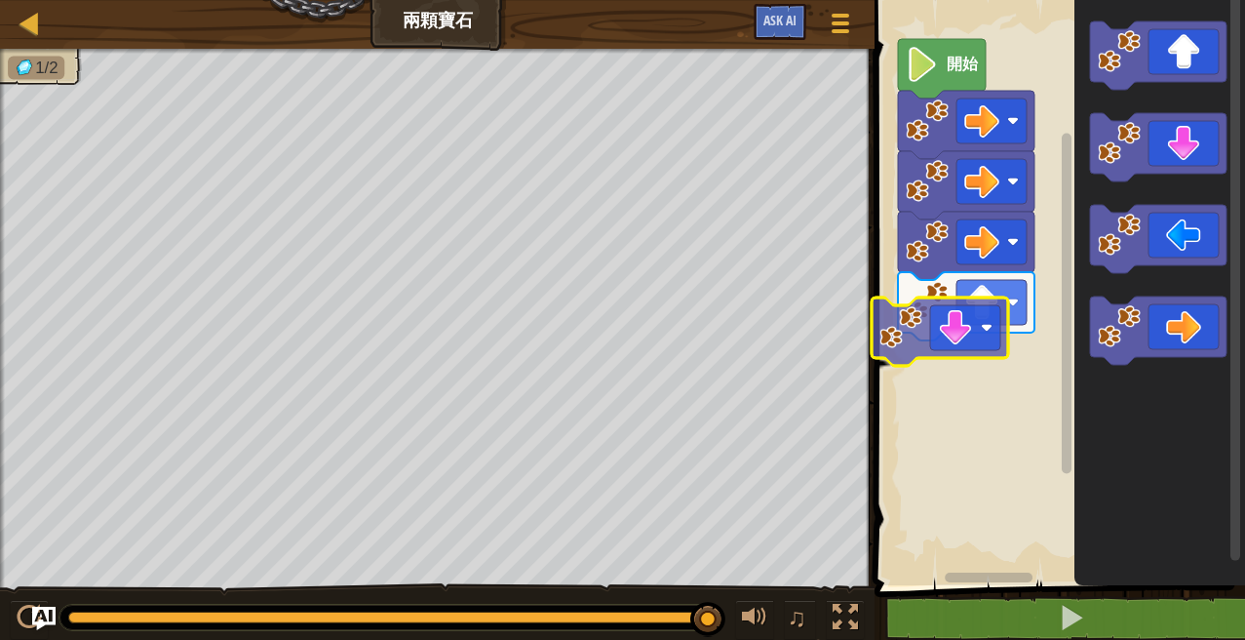
click at [1003, 339] on div "開始" at bounding box center [1057, 287] width 376 height 595
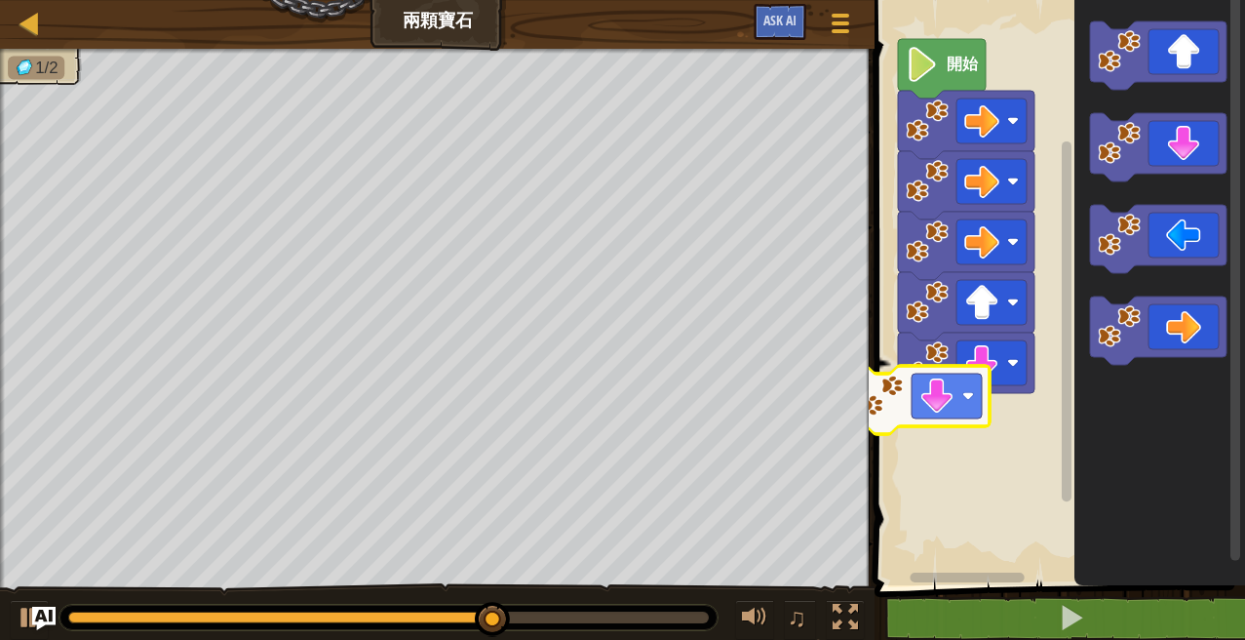
click at [980, 401] on div "開始" at bounding box center [1057, 287] width 376 height 595
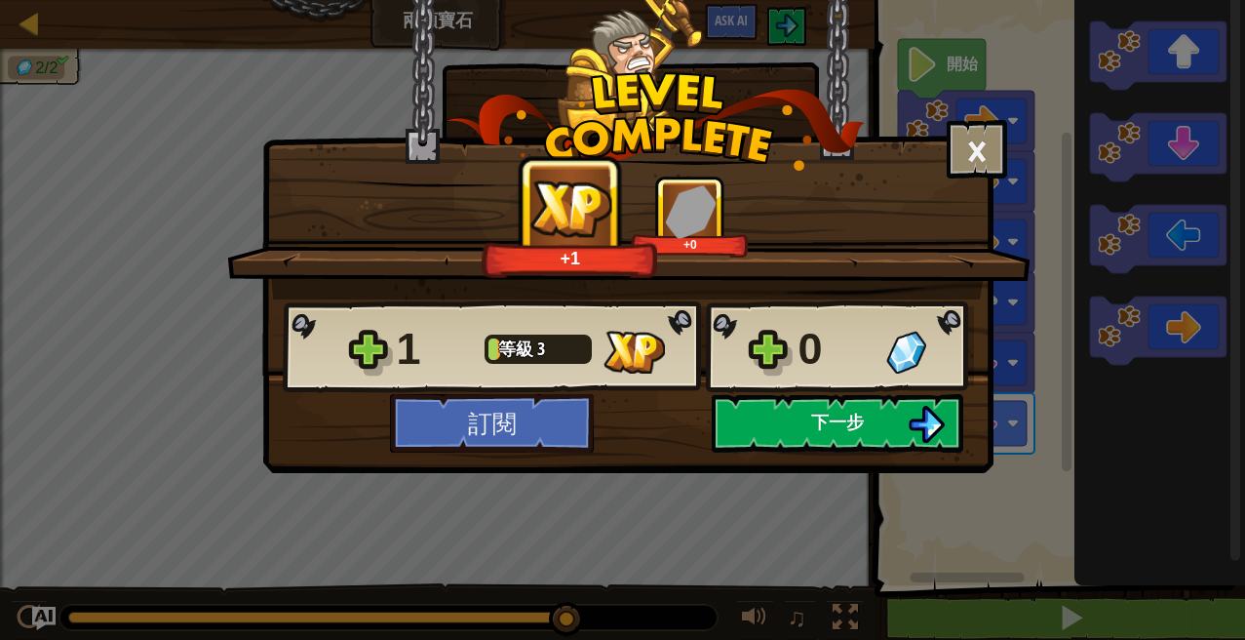
click at [885, 422] on button "下一步" at bounding box center [838, 423] width 252 height 59
